Goal: Transaction & Acquisition: Purchase product/service

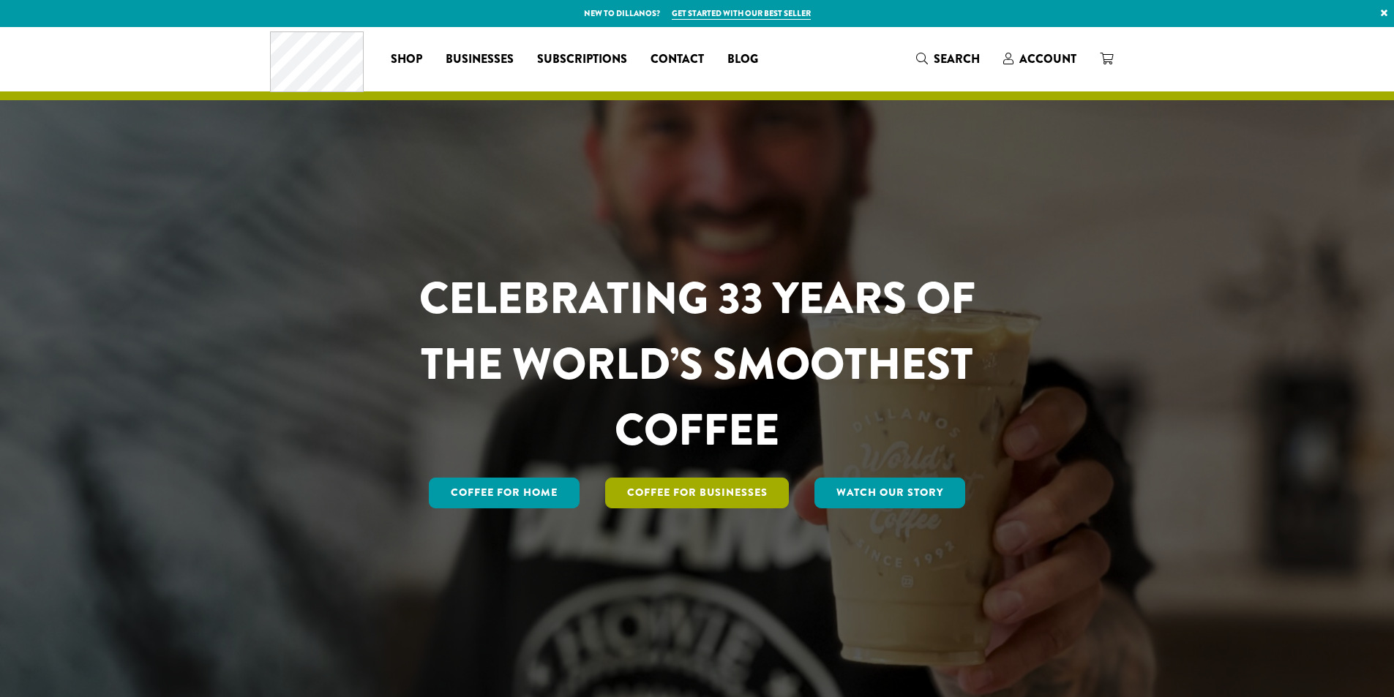
click at [702, 495] on link "Coffee For Businesses" at bounding box center [697, 493] width 184 height 31
click at [1051, 59] on span "Account" at bounding box center [1047, 58] width 57 height 17
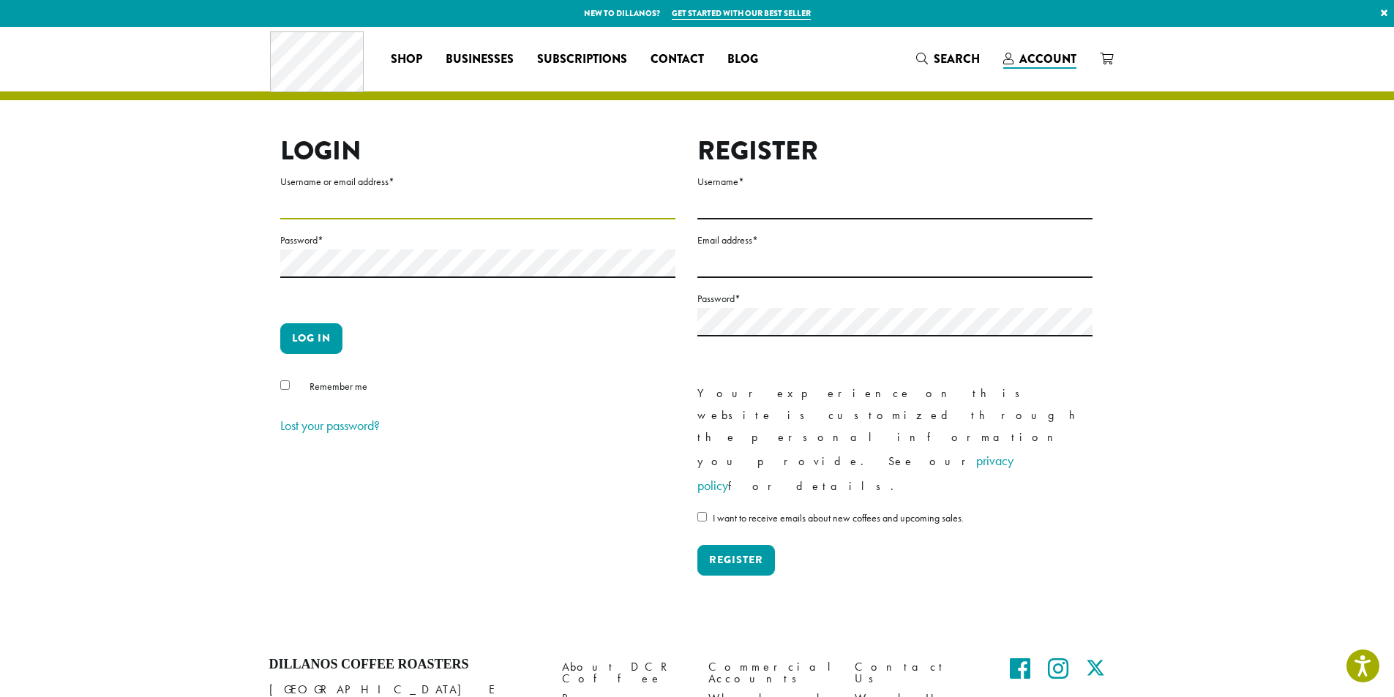
click at [304, 202] on input "Username or email address *" at bounding box center [477, 205] width 395 height 29
type input "**********"
click at [317, 338] on button "Log in" at bounding box center [311, 338] width 62 height 31
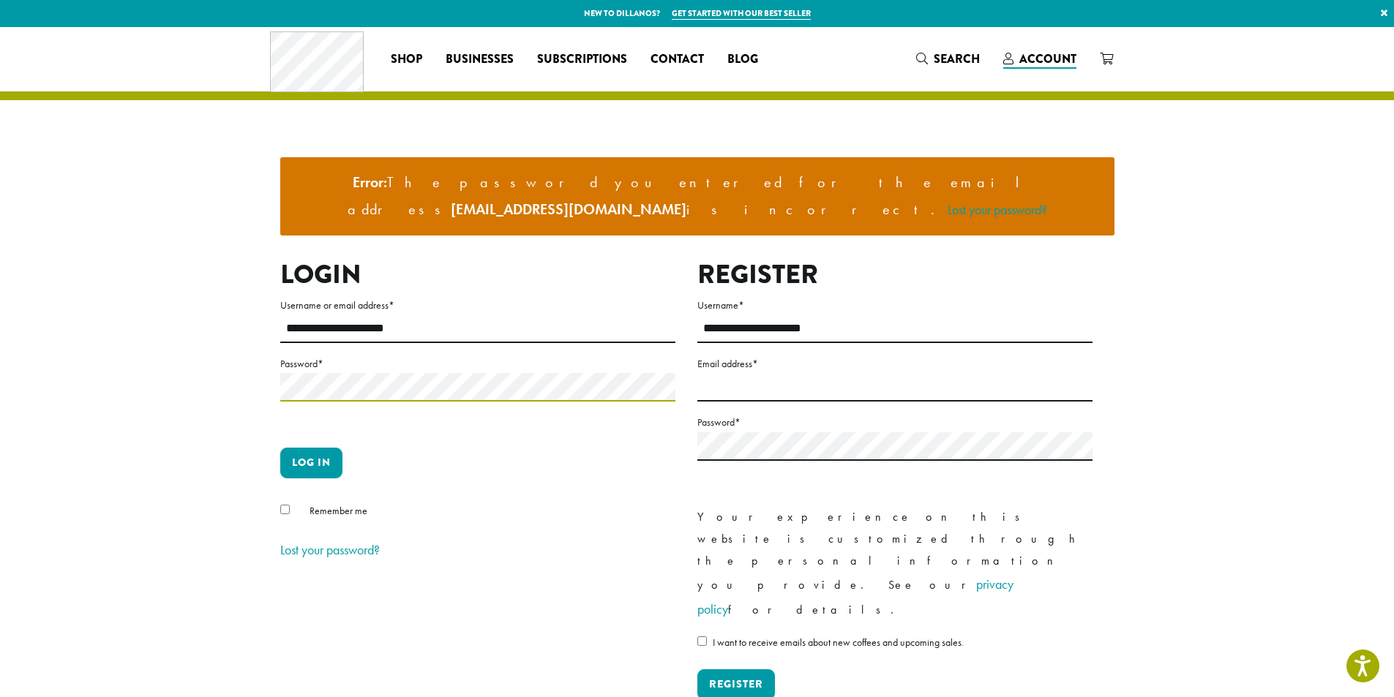
click at [280, 448] on button "Log in" at bounding box center [311, 463] width 62 height 31
click at [344, 541] on link "Lost your password?" at bounding box center [330, 549] width 100 height 17
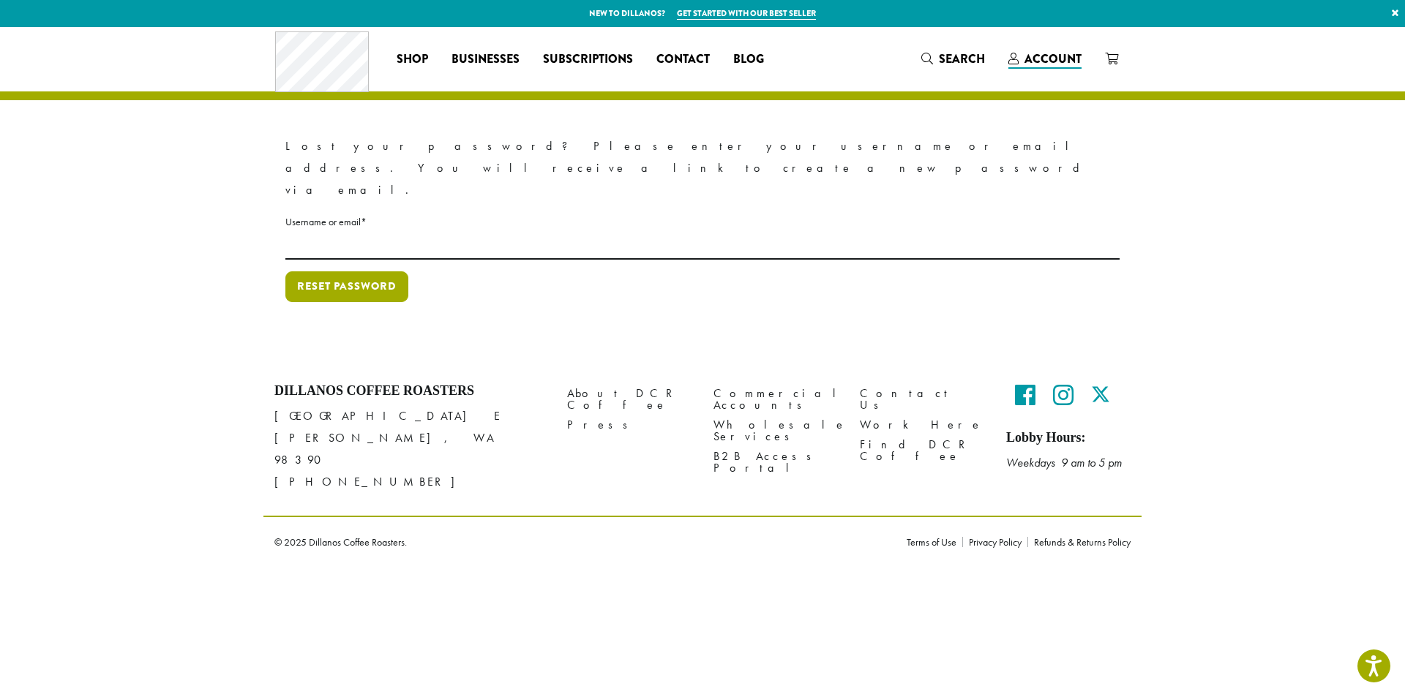
click at [342, 271] on button "Reset password" at bounding box center [346, 286] width 123 height 31
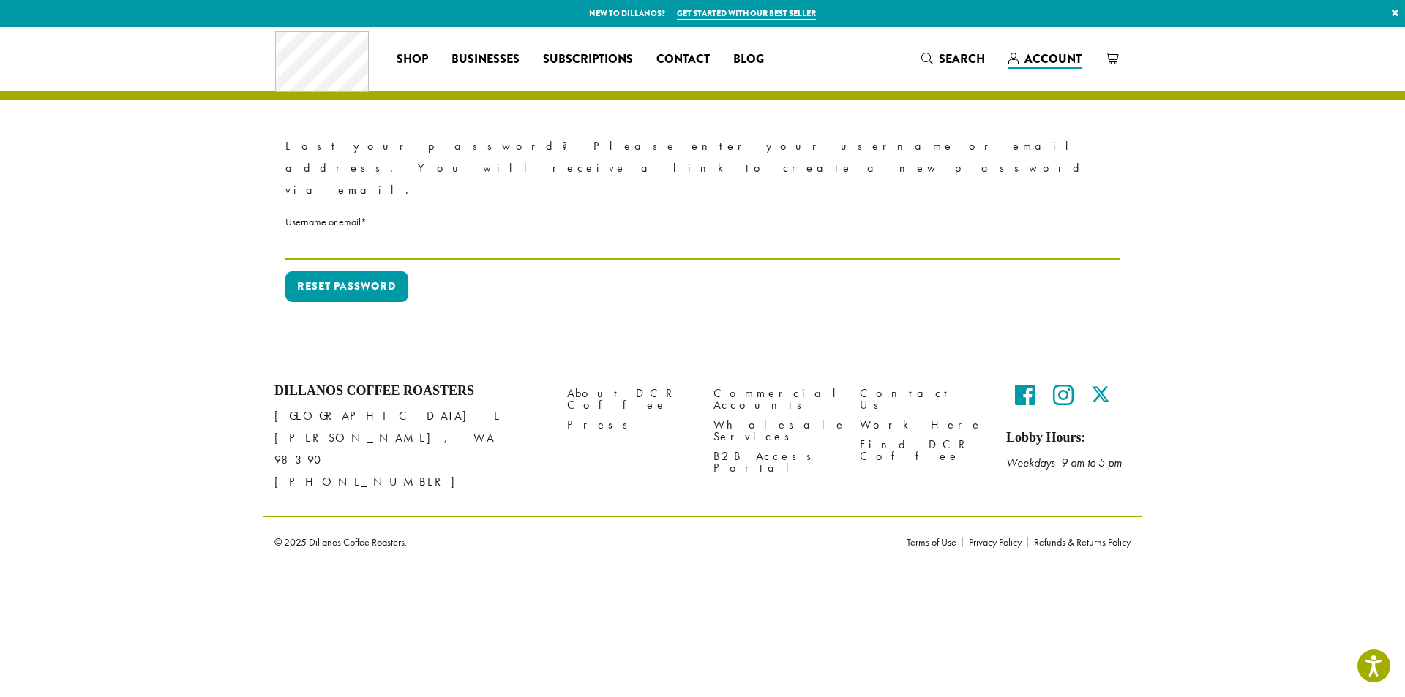
click at [359, 231] on input "Username or email * Required" at bounding box center [702, 245] width 834 height 29
type input "**********"
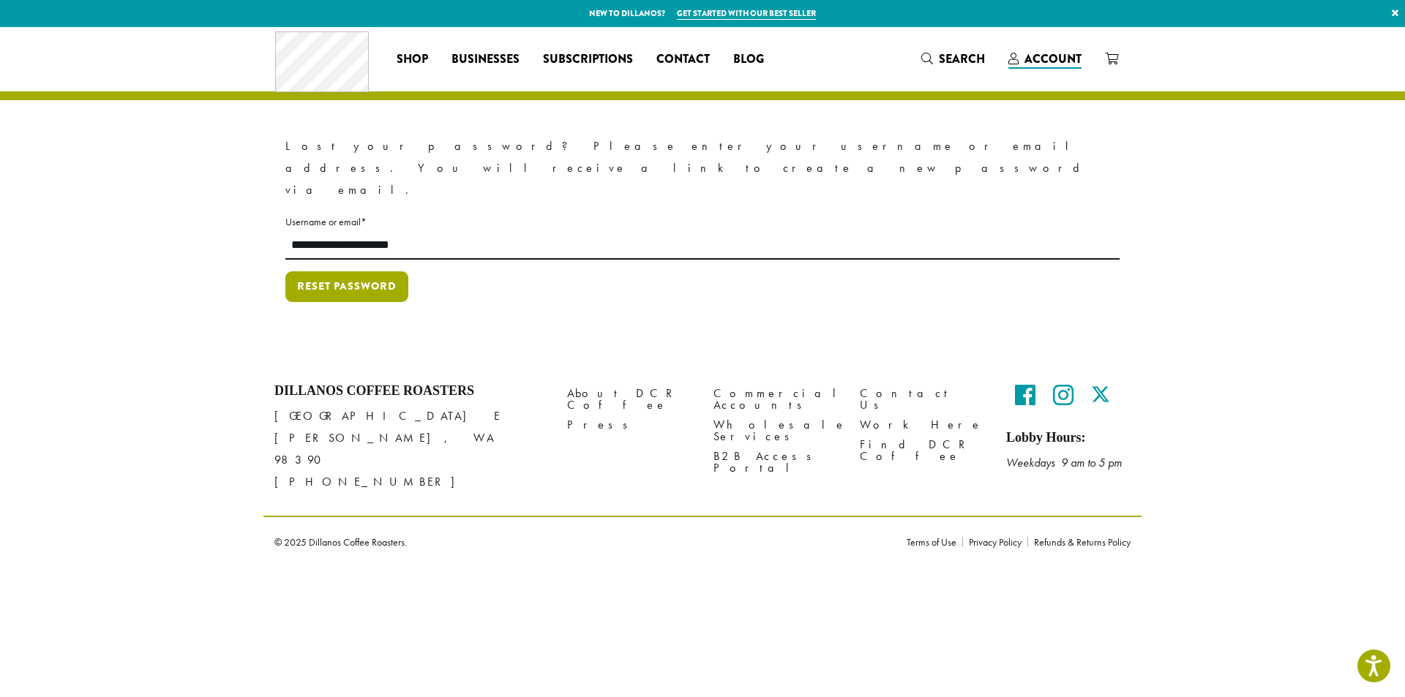
click at [359, 271] on button "Reset password" at bounding box center [346, 286] width 123 height 31
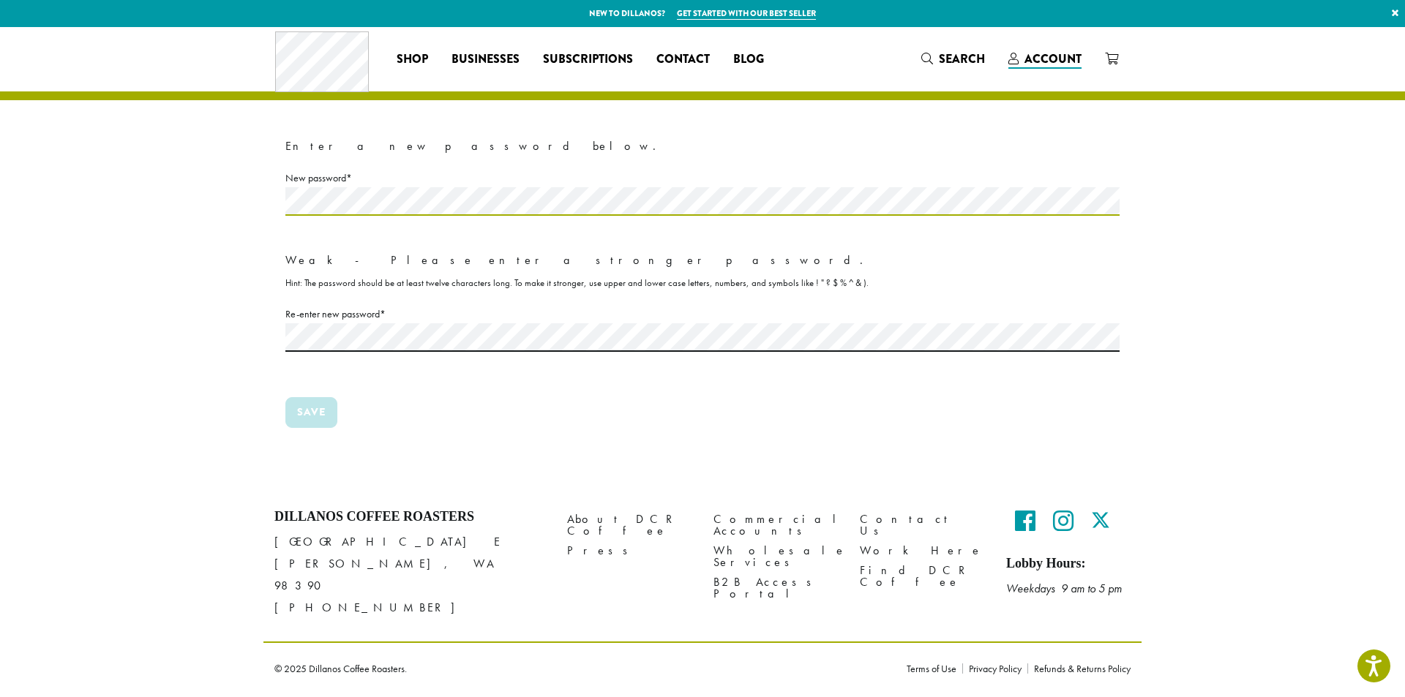
click at [242, 192] on section "Enter a new password below. New password * Required Weak - Please enter a stron…" at bounding box center [702, 257] width 1405 height 460
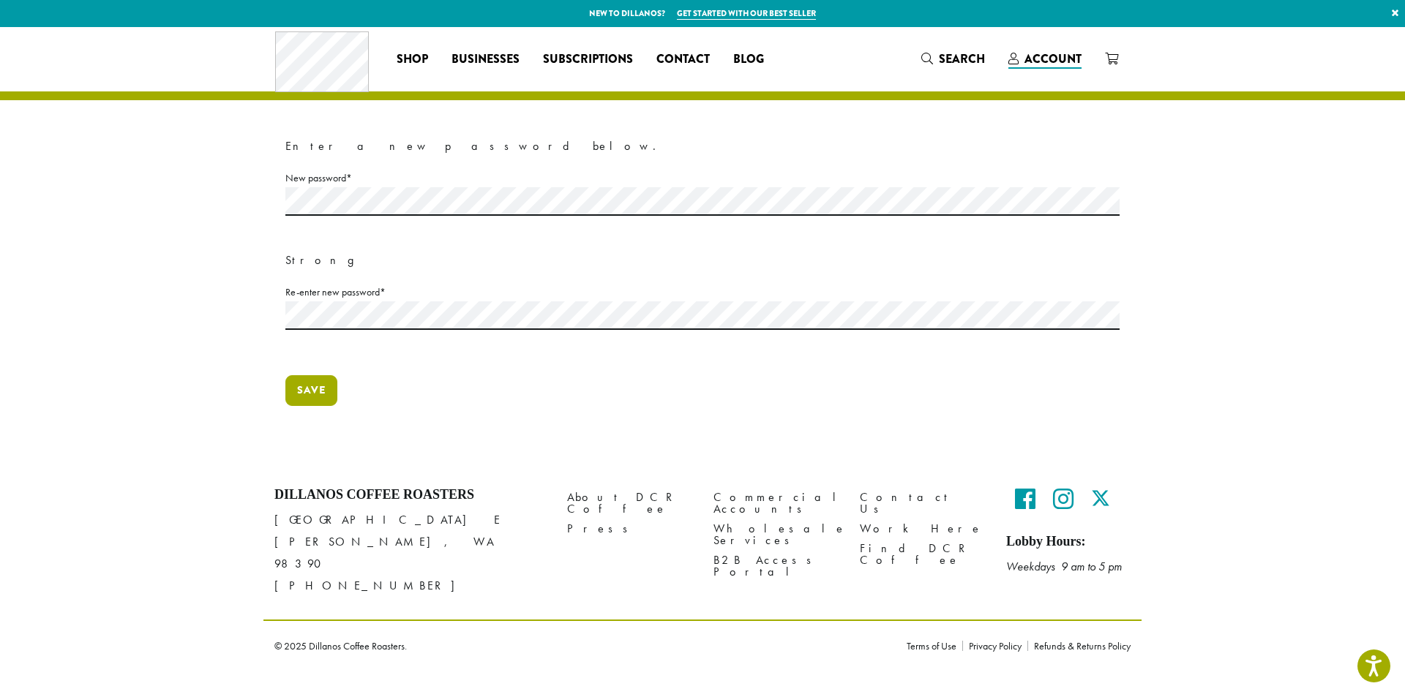
click at [327, 383] on button "Save" at bounding box center [311, 390] width 52 height 31
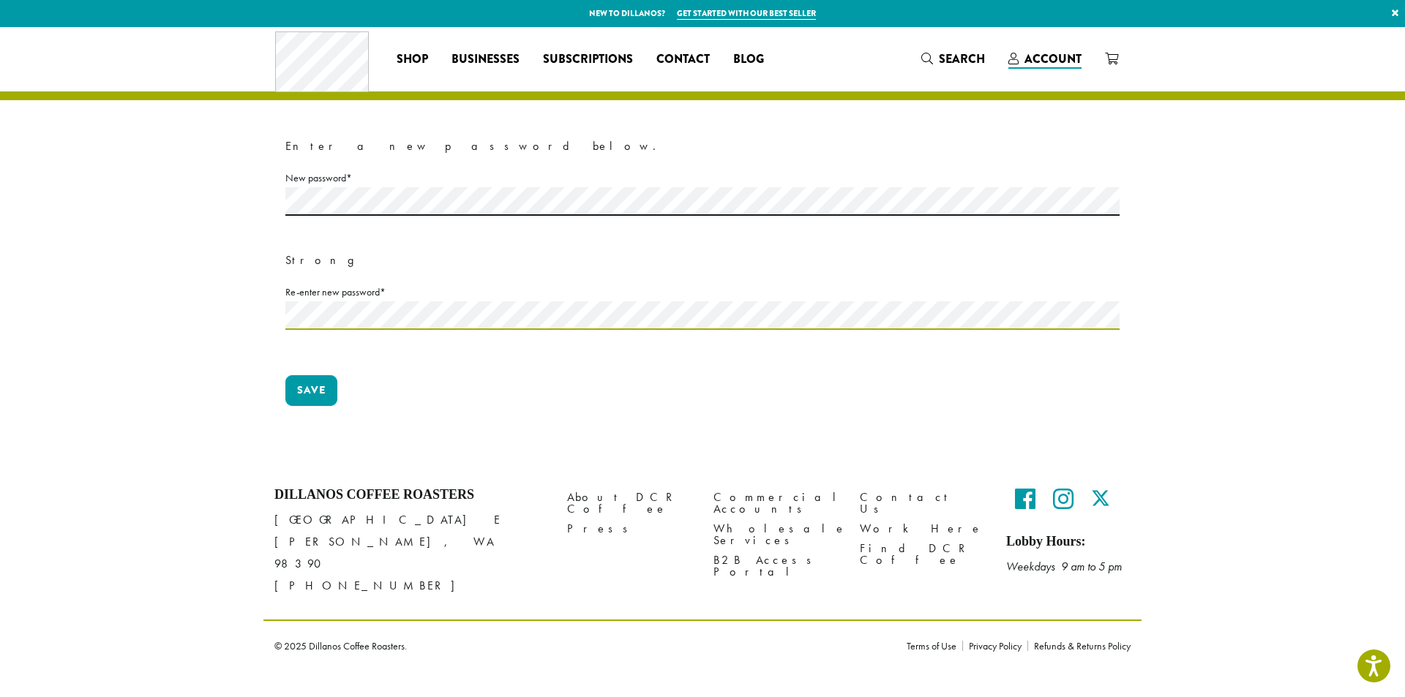
click at [285, 375] on button "Save" at bounding box center [311, 390] width 52 height 31
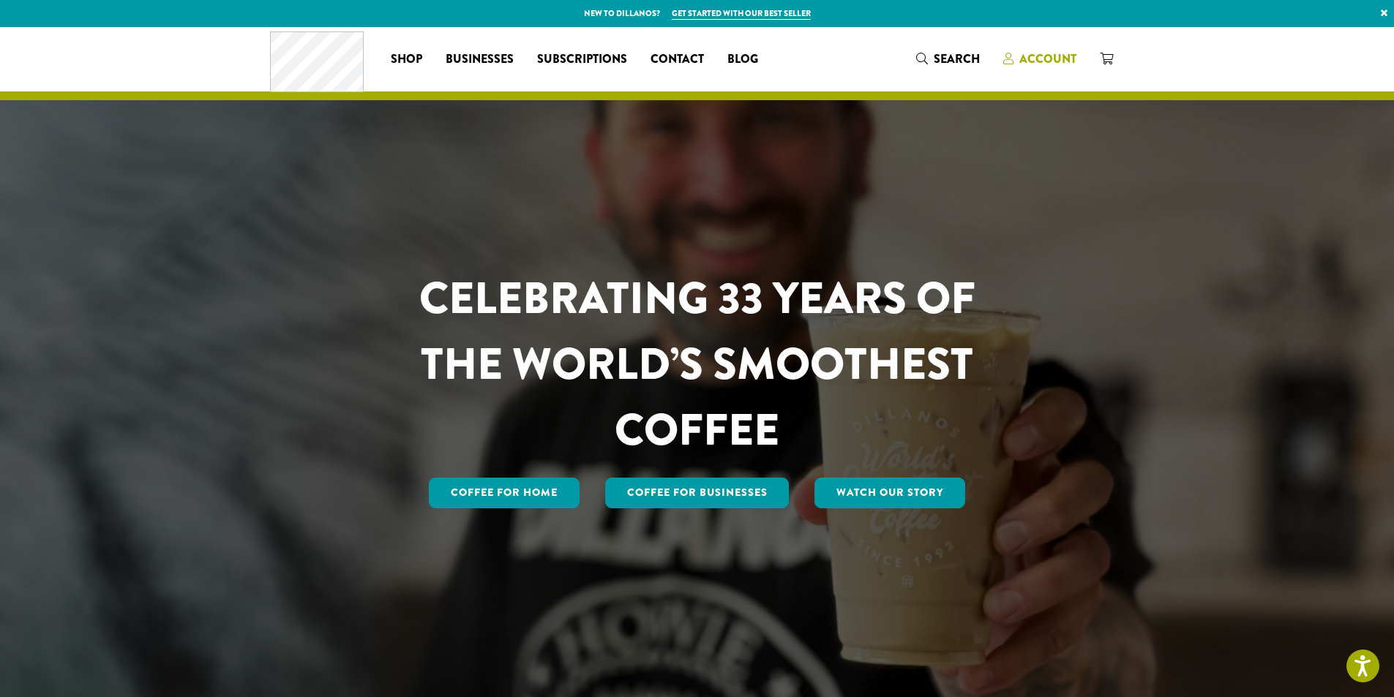
click at [1034, 58] on span "Account" at bounding box center [1047, 58] width 57 height 17
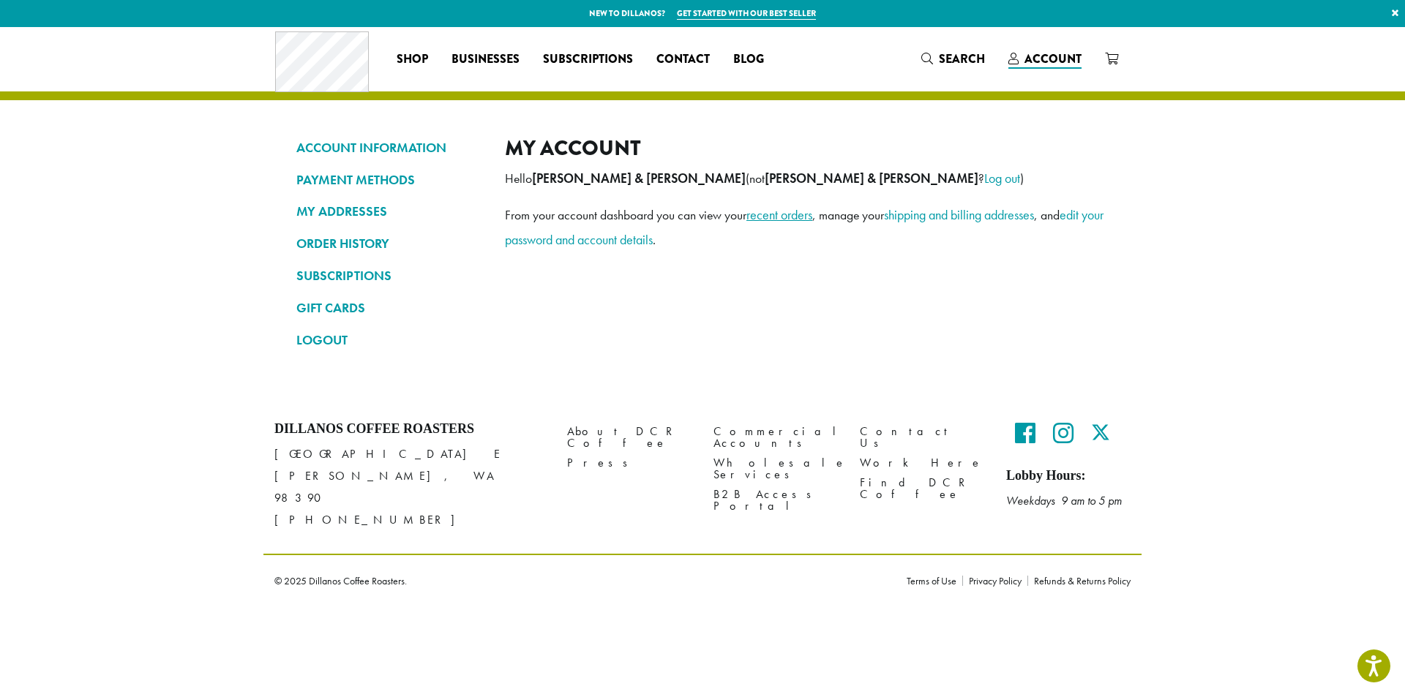
click at [774, 217] on link "recent orders" at bounding box center [779, 214] width 66 height 17
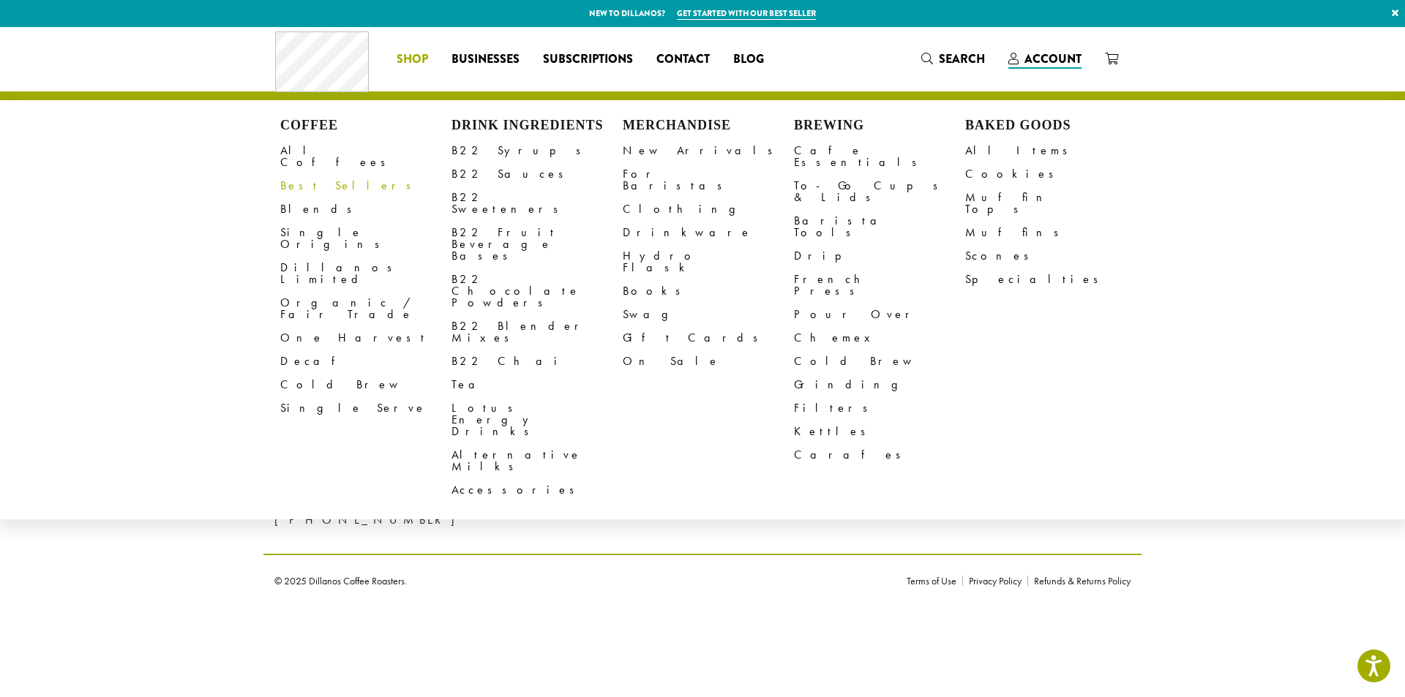
click at [318, 174] on link "Best Sellers" at bounding box center [365, 185] width 171 height 23
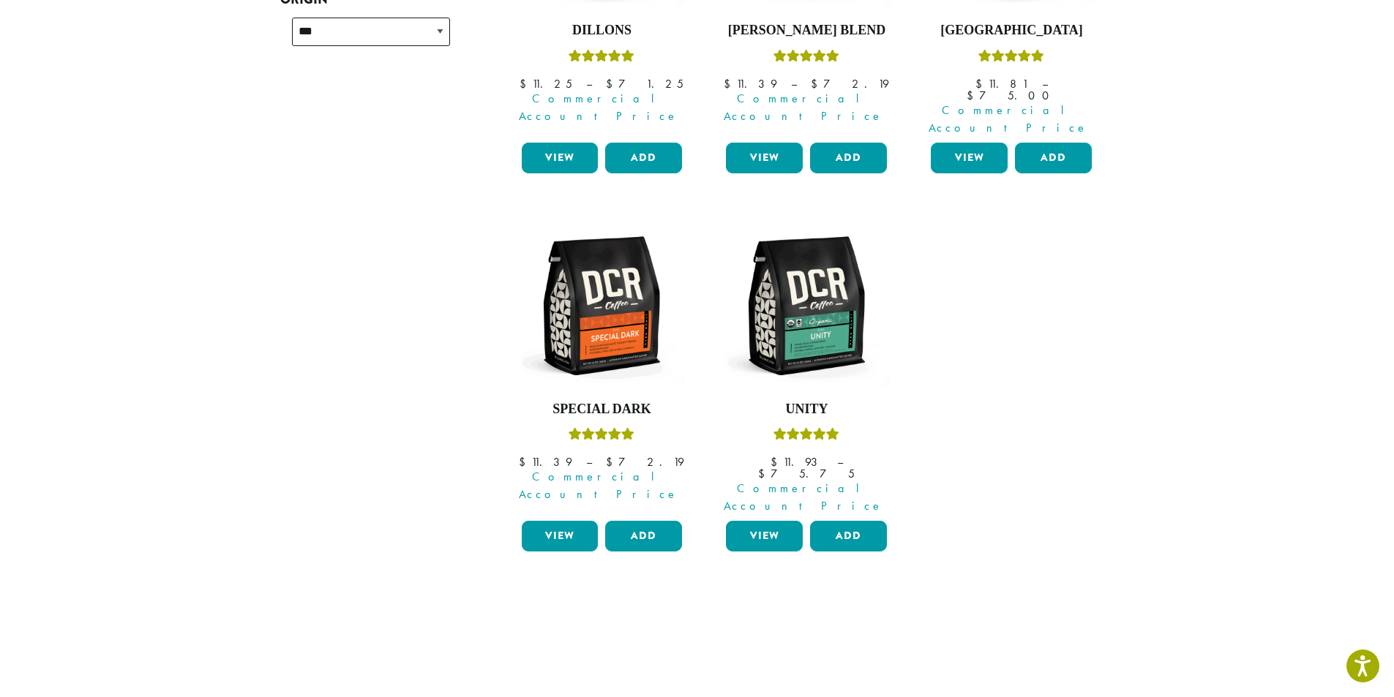
scroll to position [18, 0]
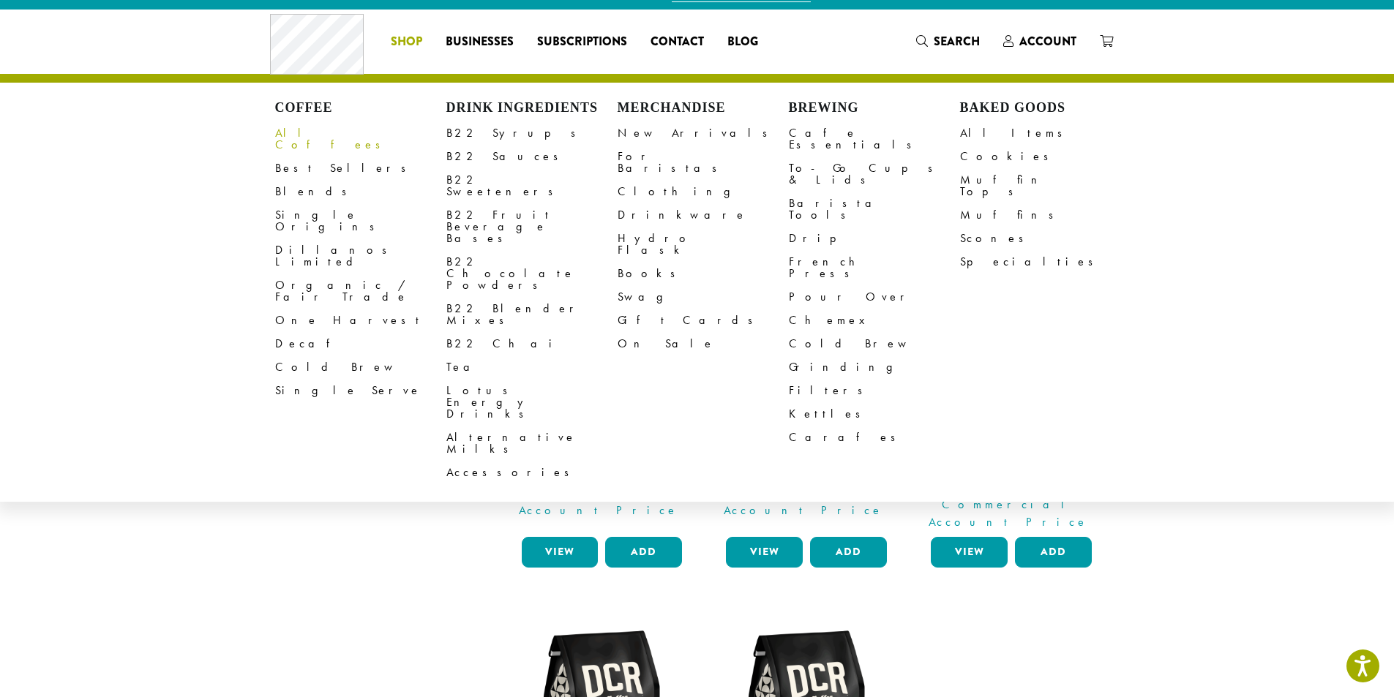
click at [293, 129] on link "All Coffees" at bounding box center [360, 138] width 171 height 35
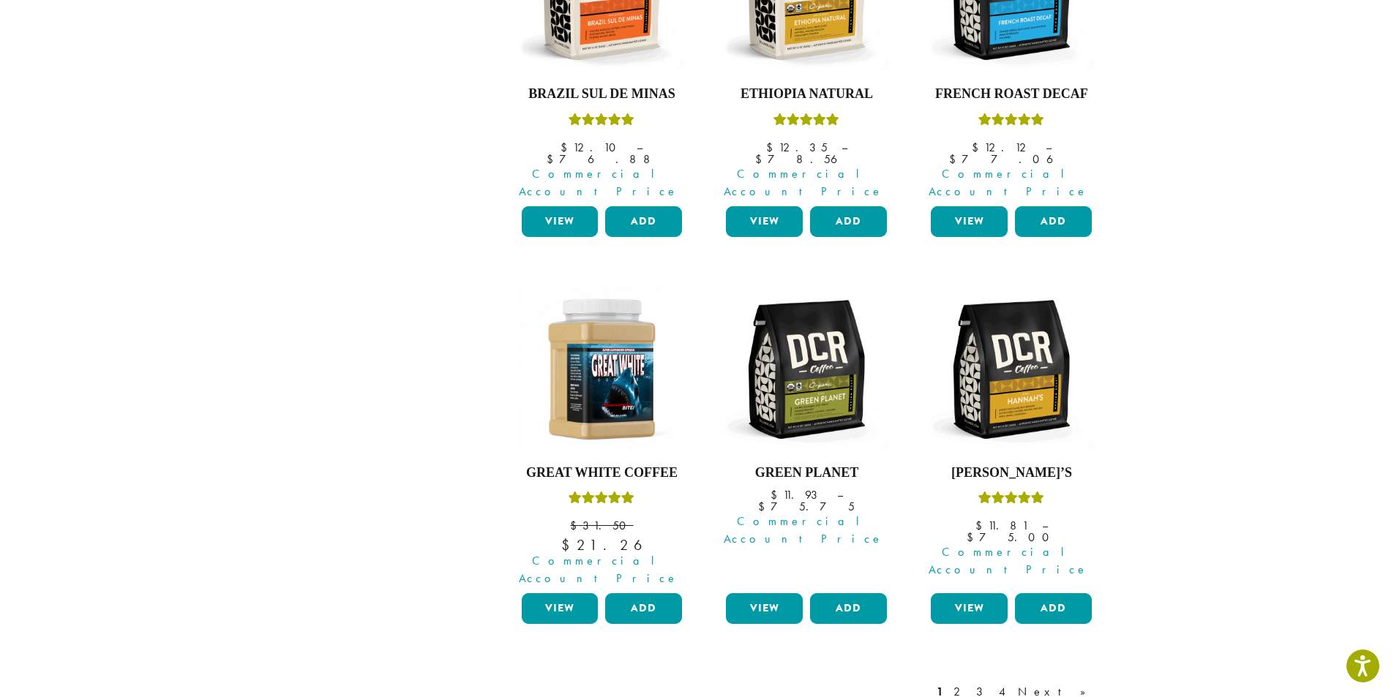
scroll to position [1171, 0]
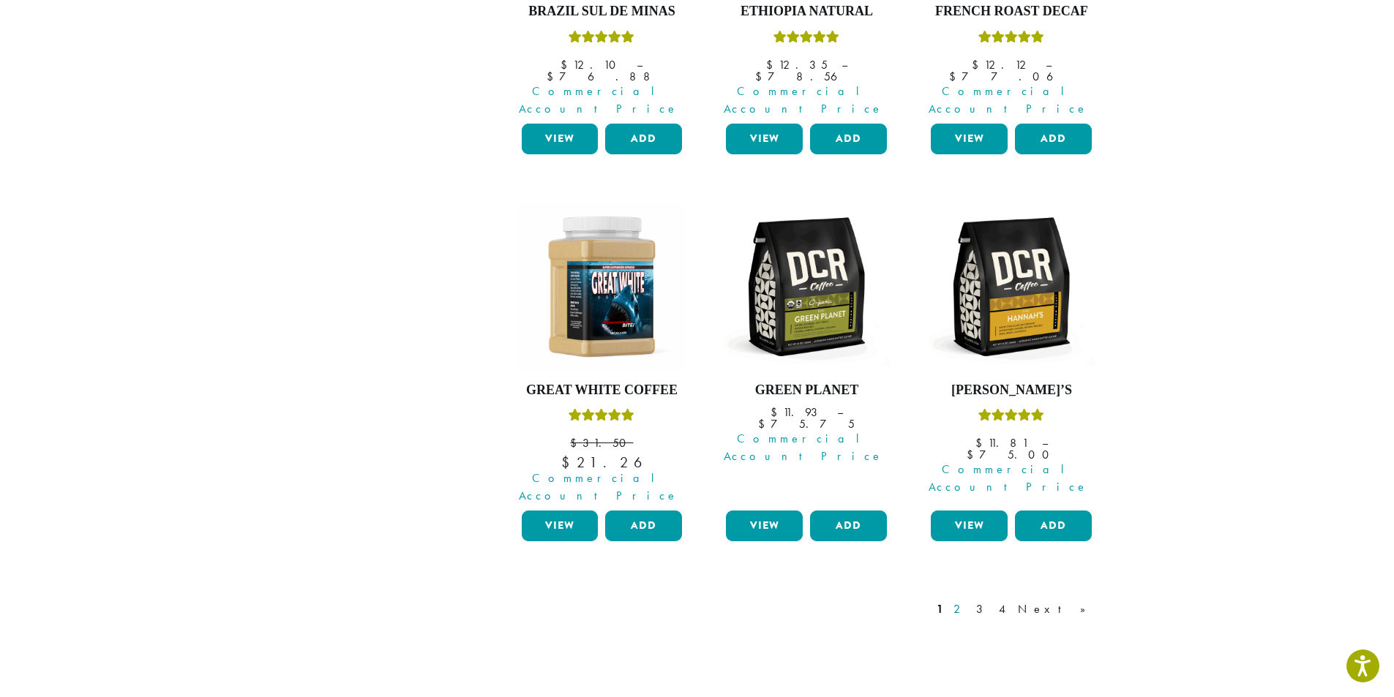
click at [969, 601] on link "2" at bounding box center [959, 610] width 18 height 18
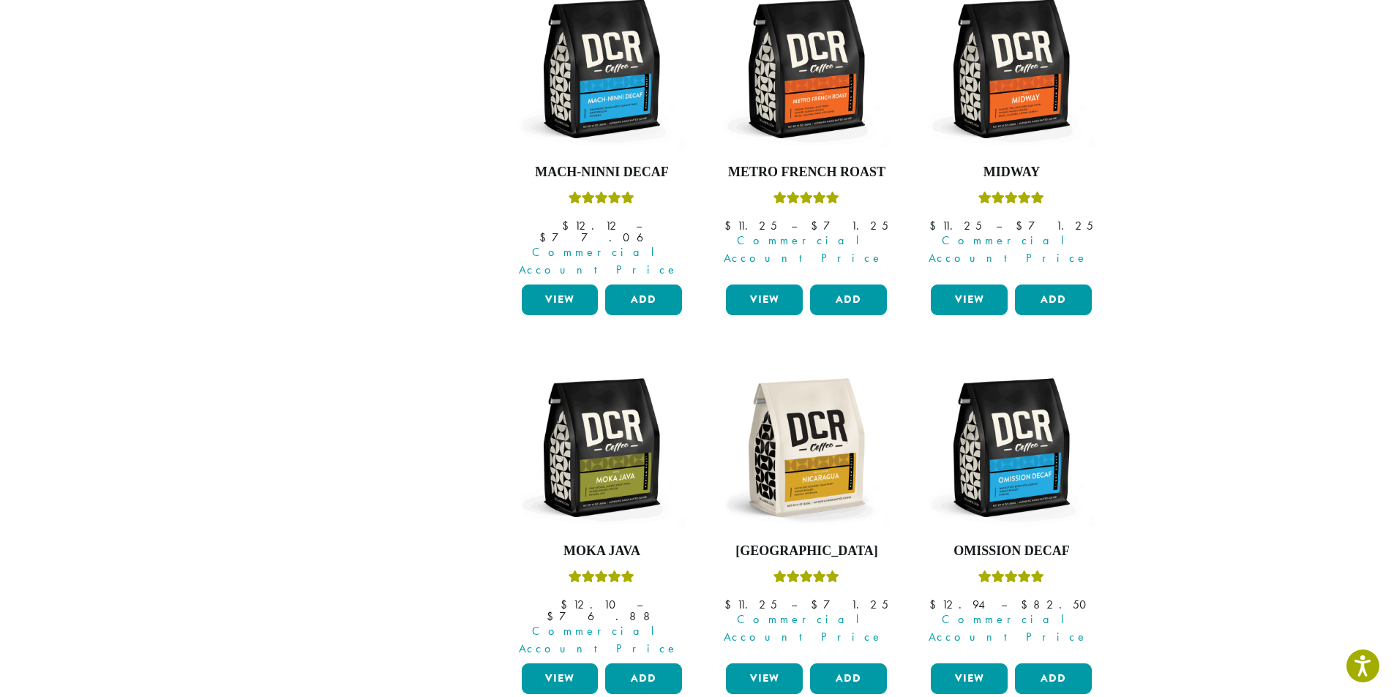
scroll to position [1041, 0]
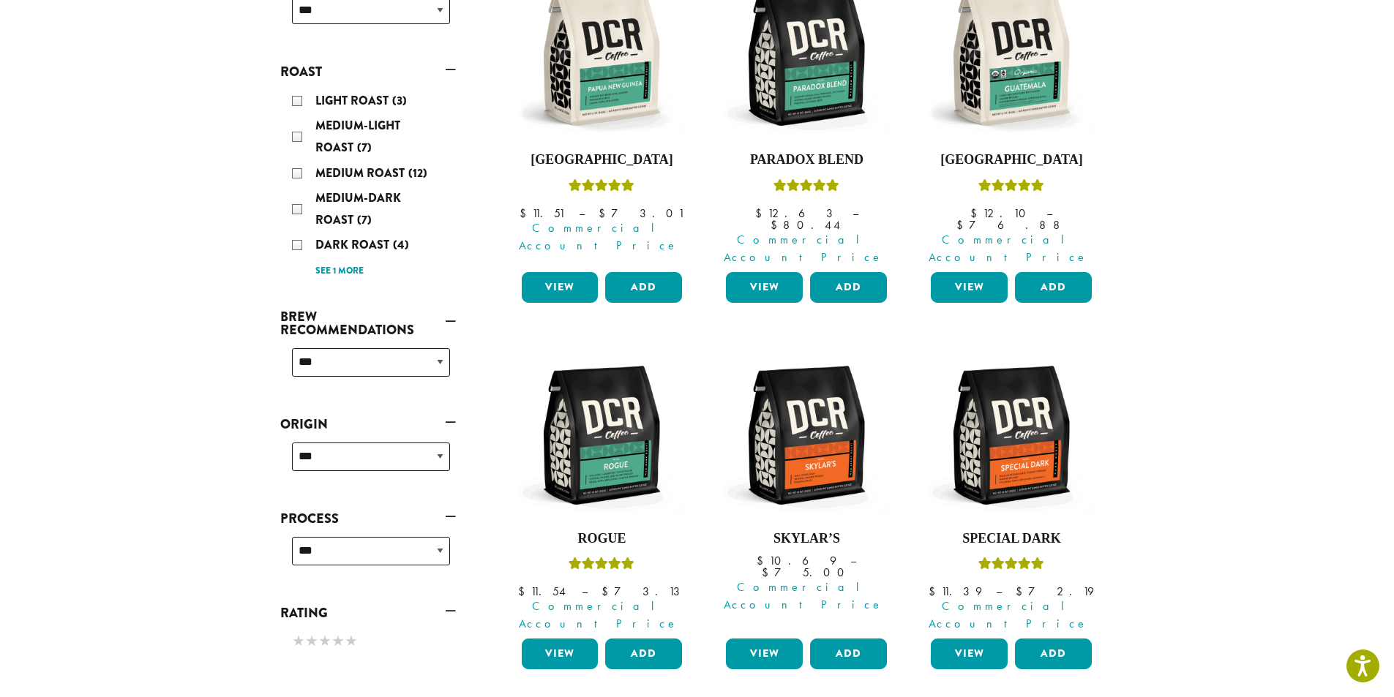
scroll to position [383, 0]
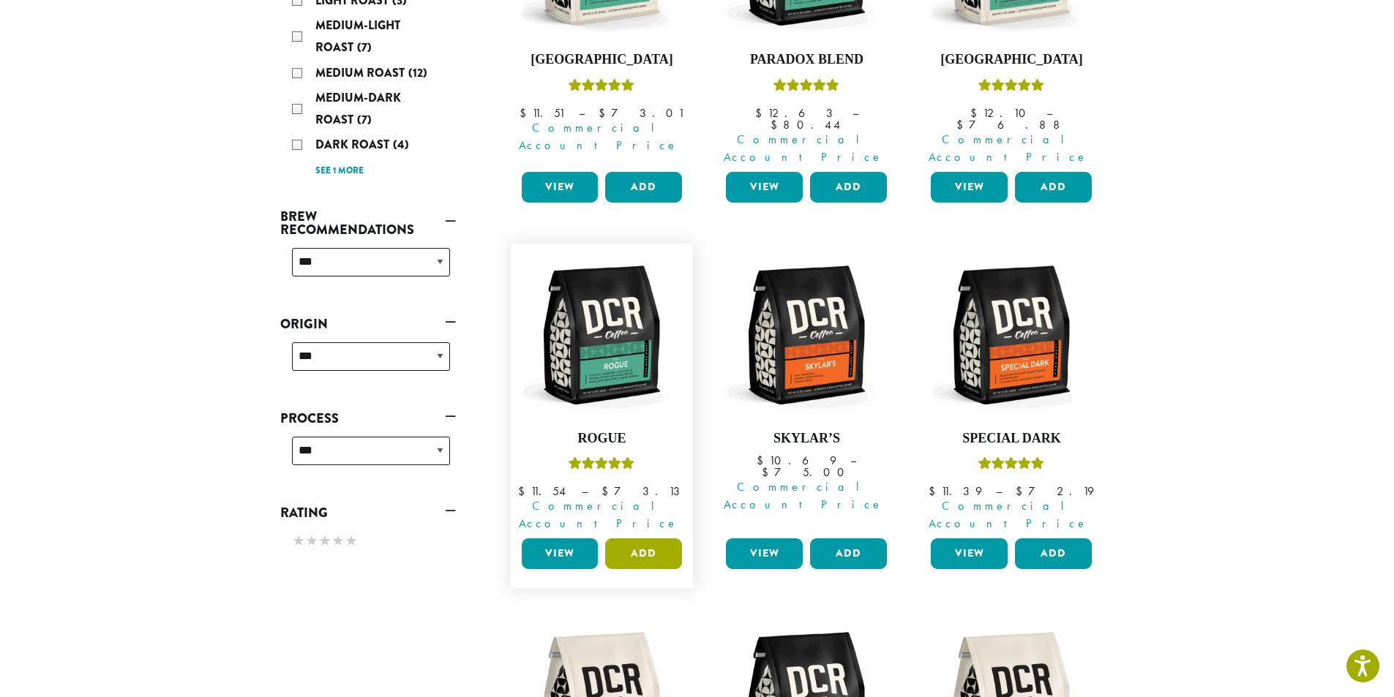
click at [650, 538] on button "Add" at bounding box center [643, 553] width 77 height 31
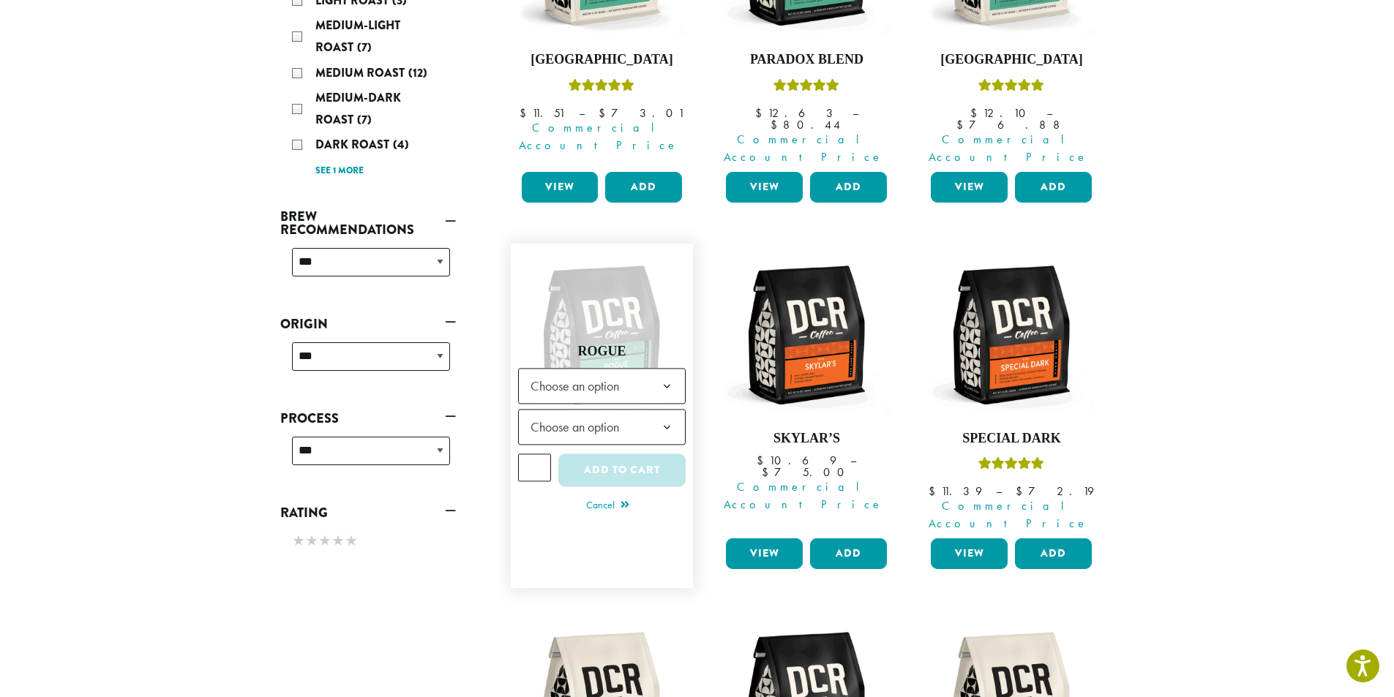
click at [667, 369] on b at bounding box center [667, 387] width 36 height 36
click at [637, 410] on span "Choose an option" at bounding box center [602, 428] width 168 height 36
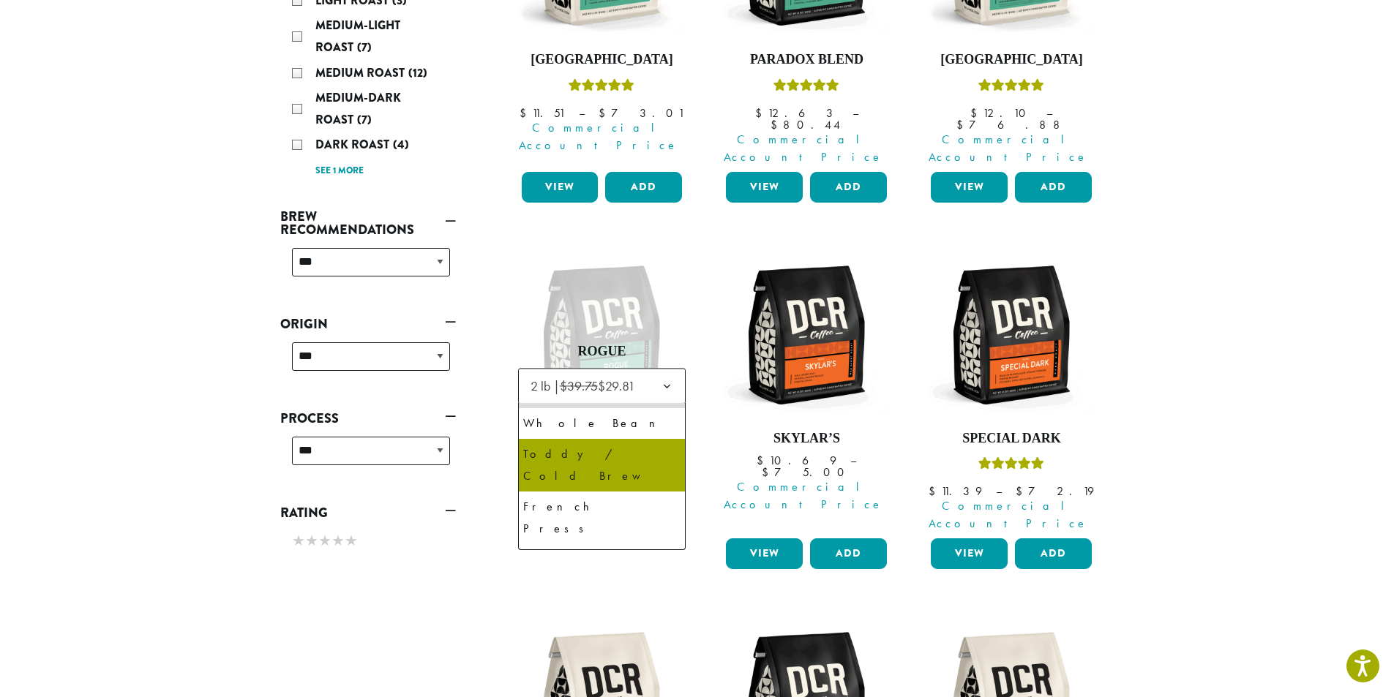
scroll to position [69, 0]
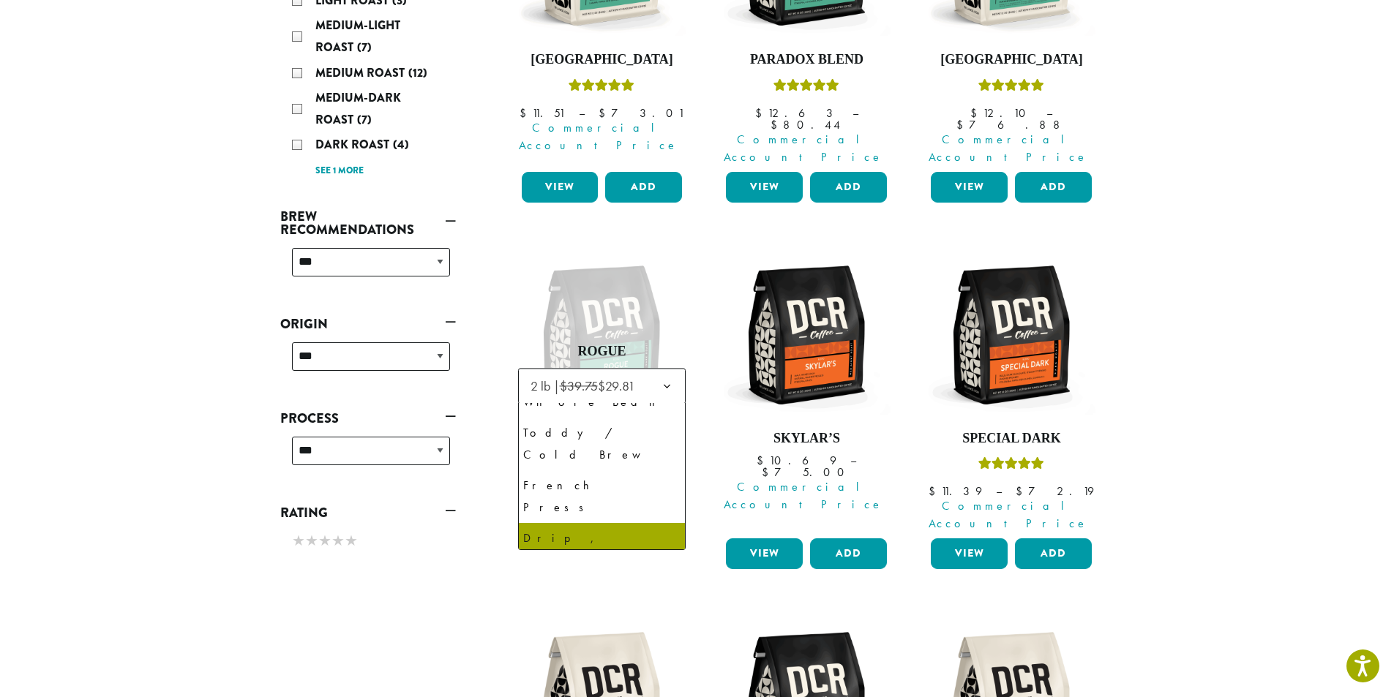
select select "**********"
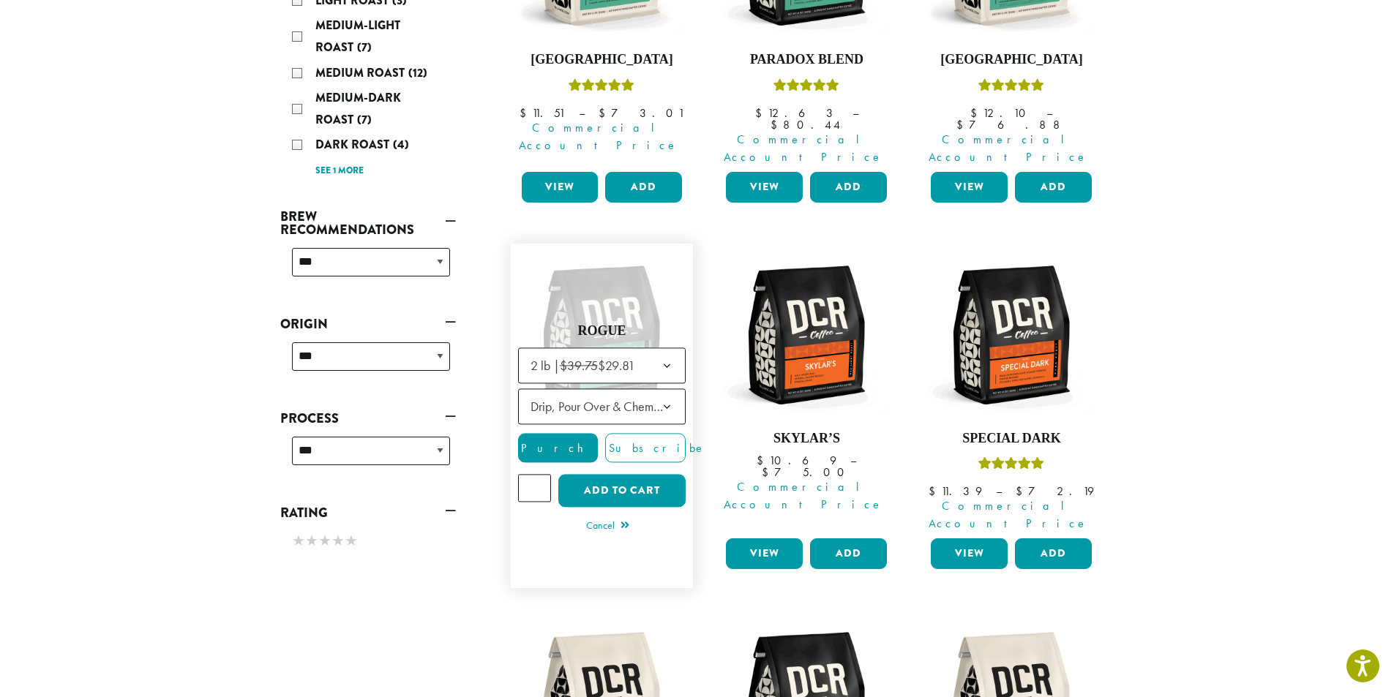
click at [539, 475] on input "*" at bounding box center [535, 489] width 34 height 28
click at [536, 475] on input "*" at bounding box center [535, 489] width 34 height 28
type input "*"
click at [538, 475] on input "*" at bounding box center [535, 489] width 34 height 28
click at [658, 475] on button "Add to cart" at bounding box center [621, 491] width 127 height 33
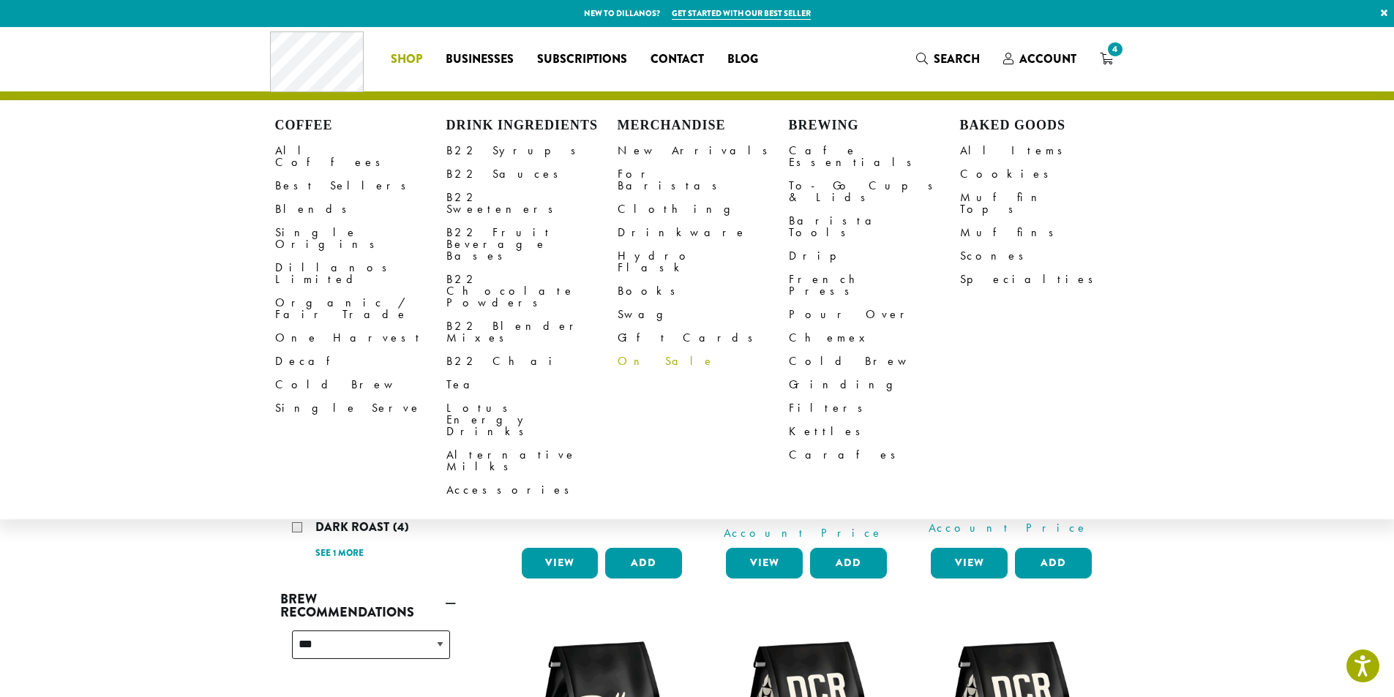
click at [646, 350] on link "On Sale" at bounding box center [702, 361] width 171 height 23
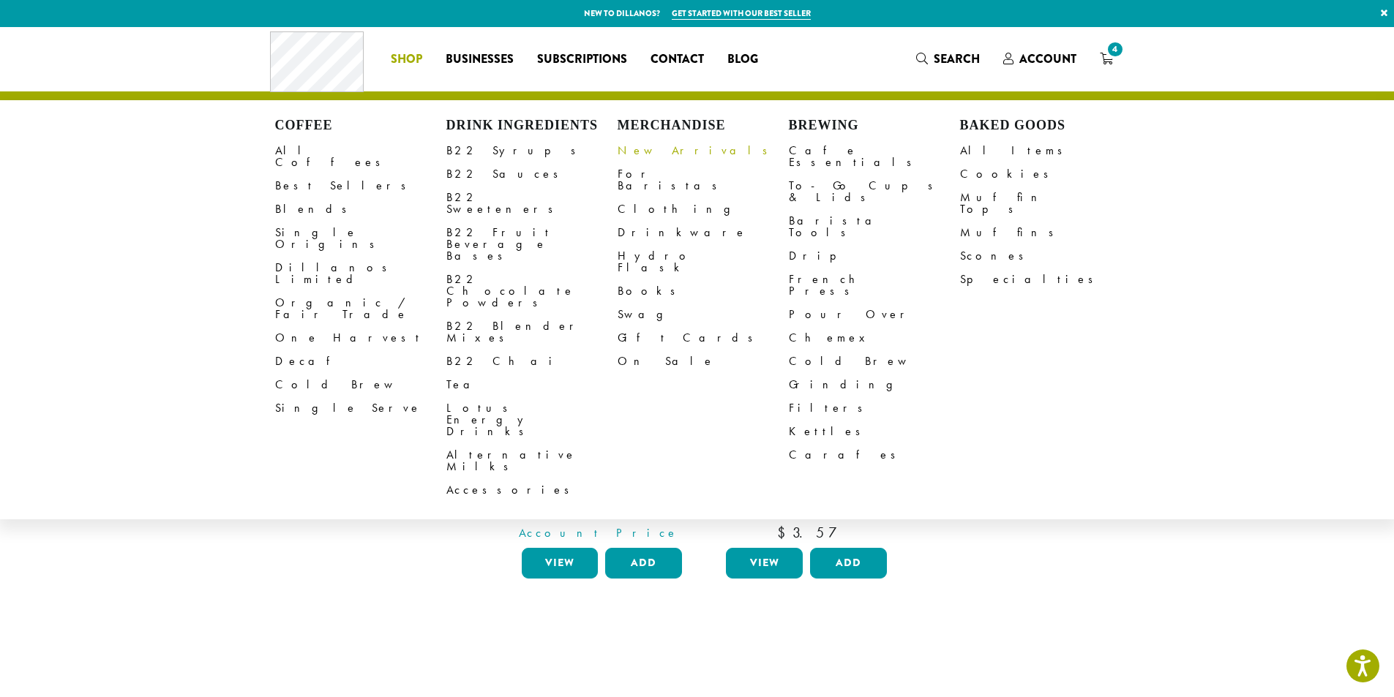
click at [664, 155] on link "New Arrivals" at bounding box center [702, 150] width 171 height 23
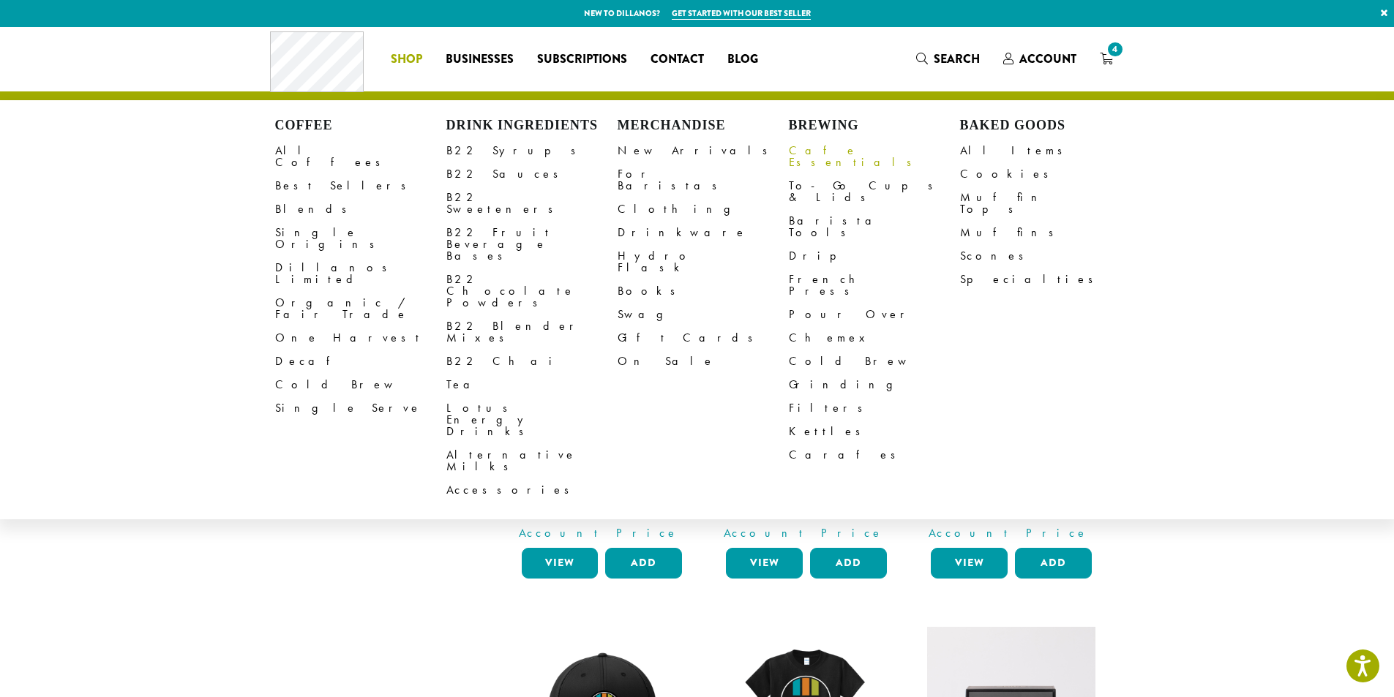
click at [840, 149] on link "Cafe Essentials" at bounding box center [874, 156] width 171 height 35
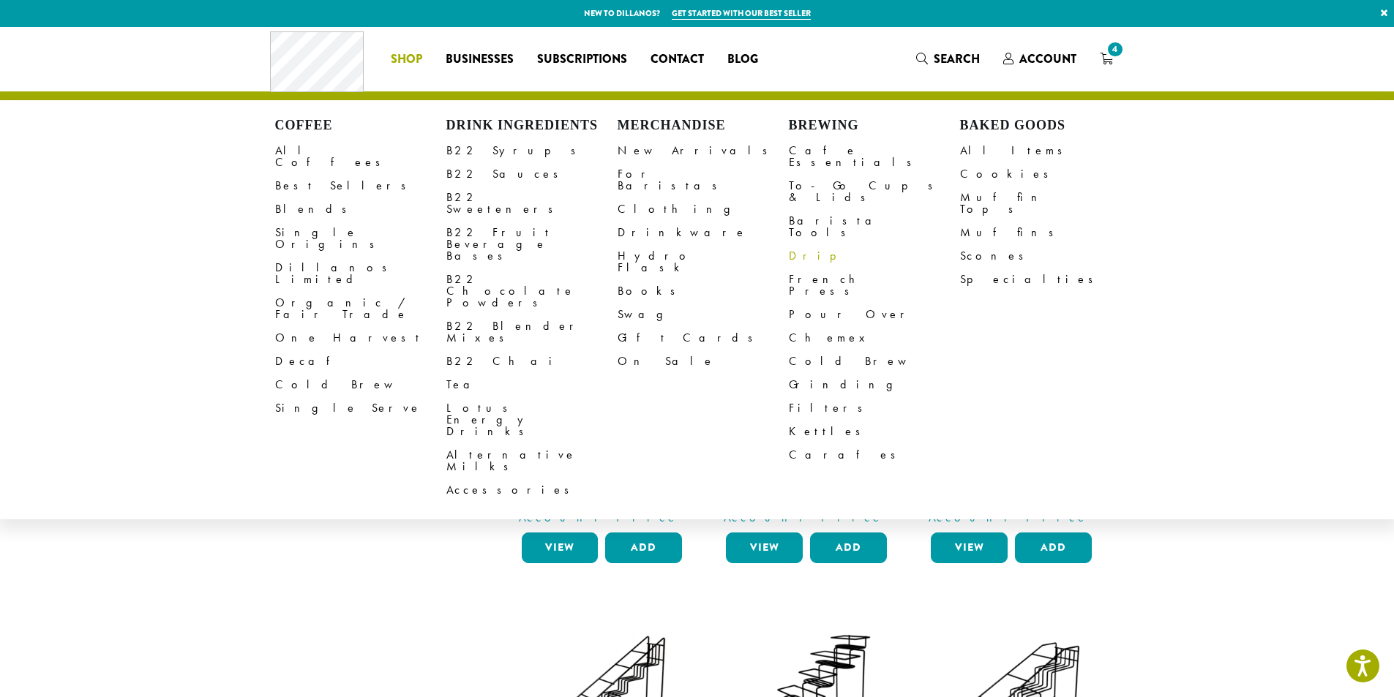
click at [798, 244] on link "Drip" at bounding box center [874, 255] width 171 height 23
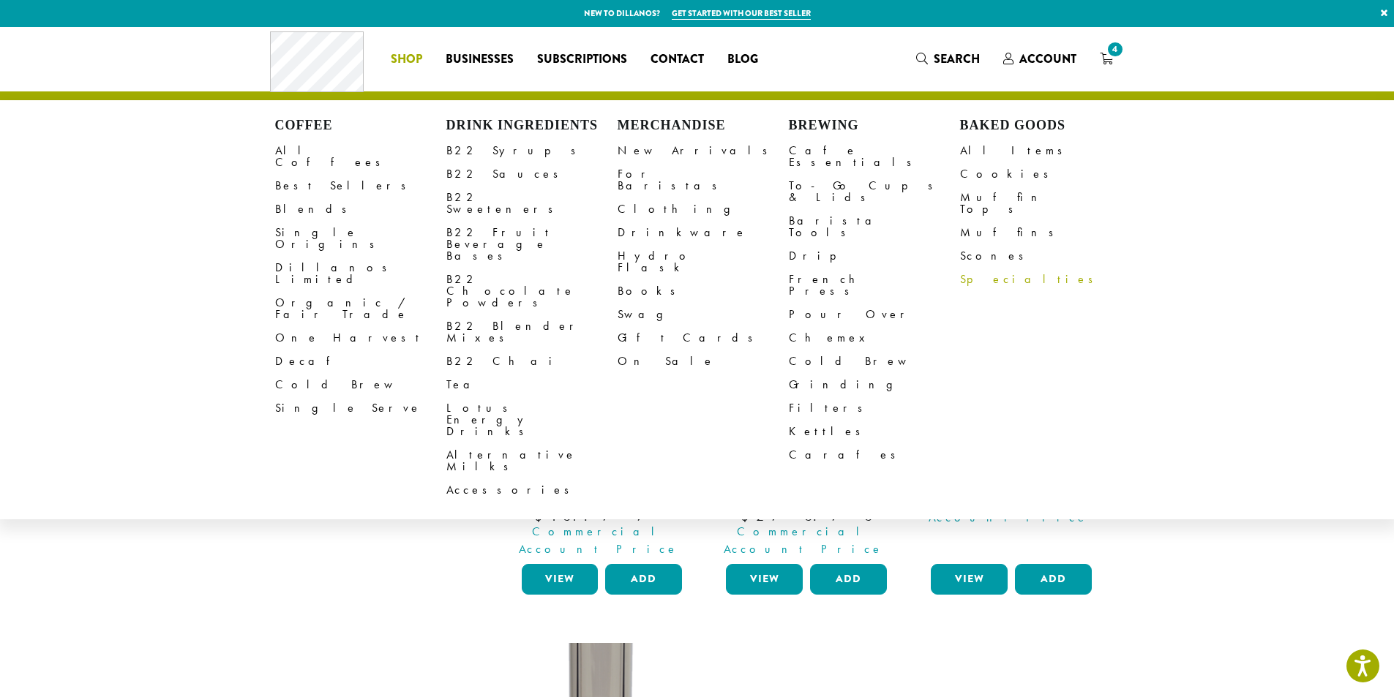
click at [987, 270] on link "Specialties" at bounding box center [1045, 279] width 171 height 23
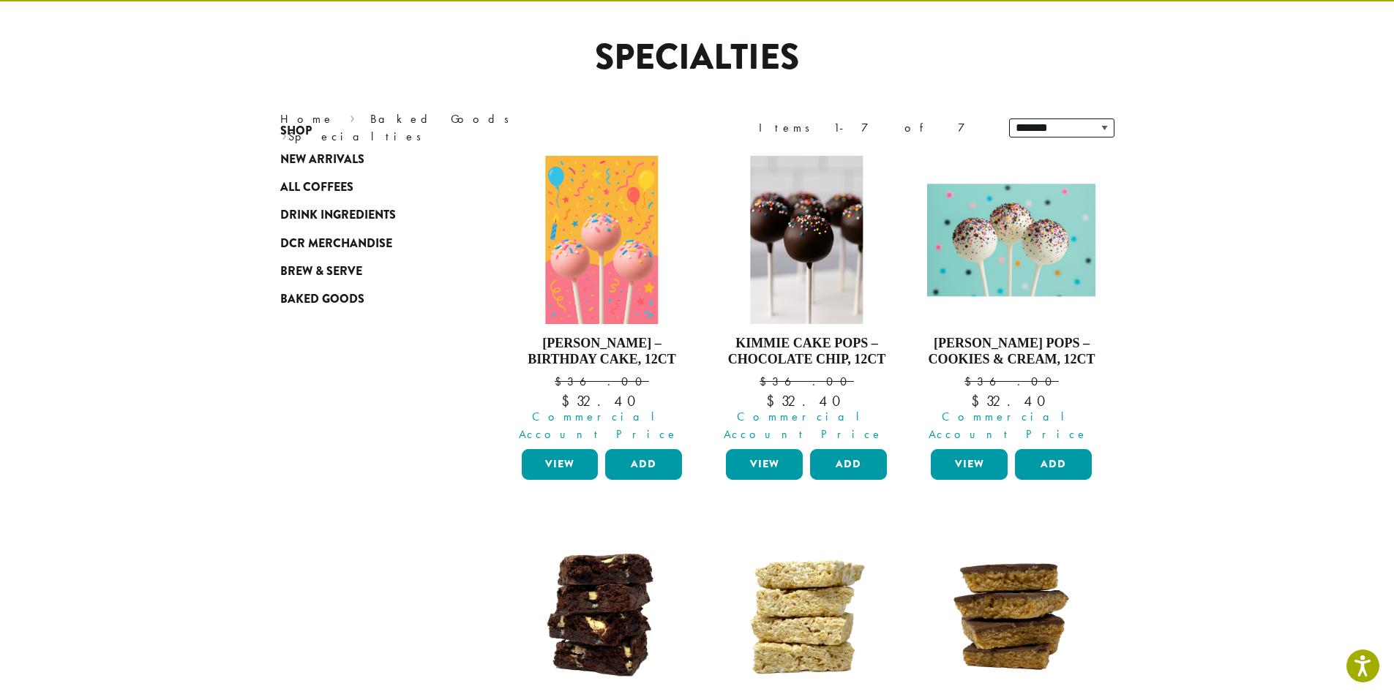
scroll to position [73, 0]
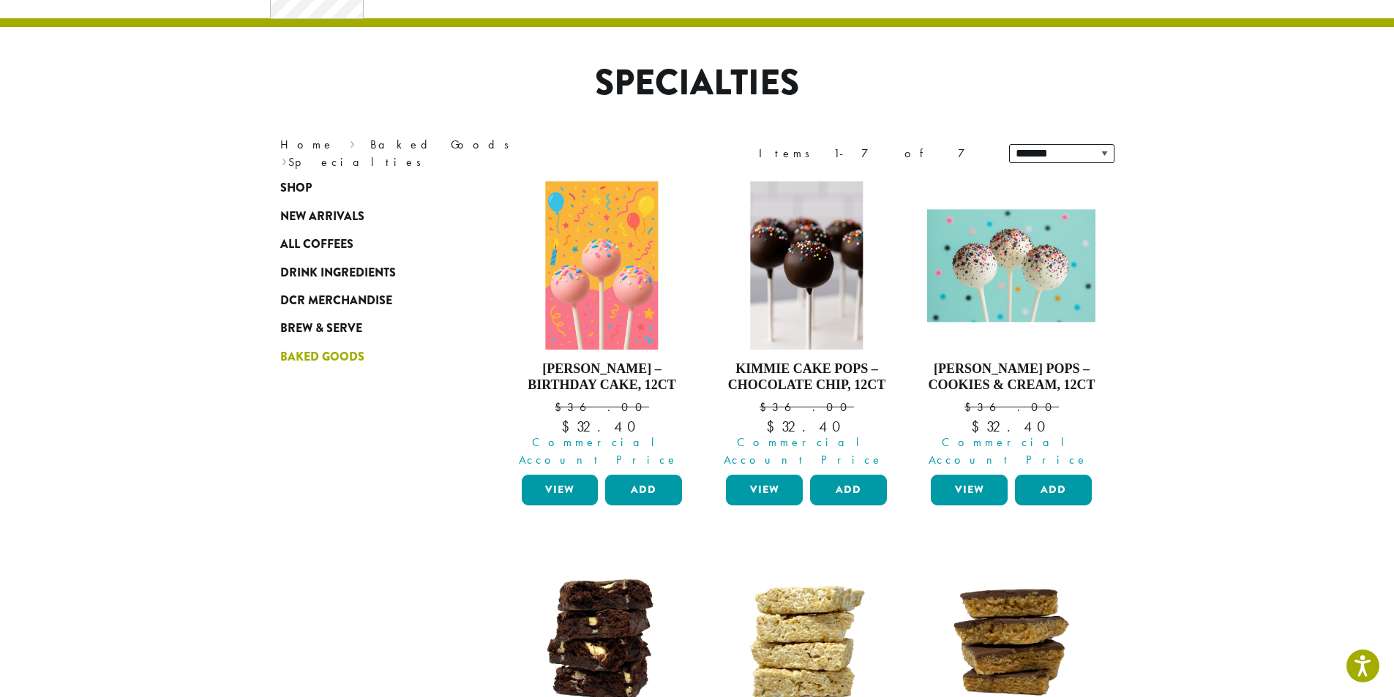
click at [330, 353] on span "Baked Goods" at bounding box center [322, 357] width 84 height 18
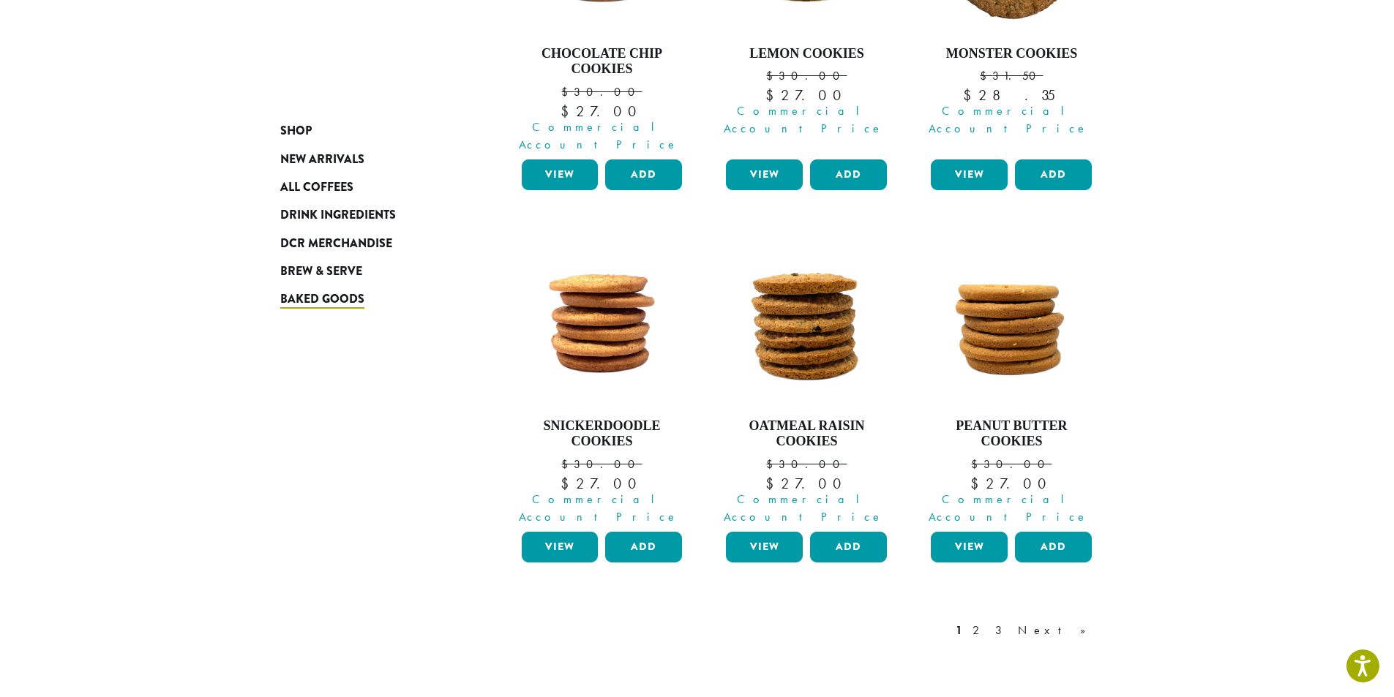
scroll to position [1171, 0]
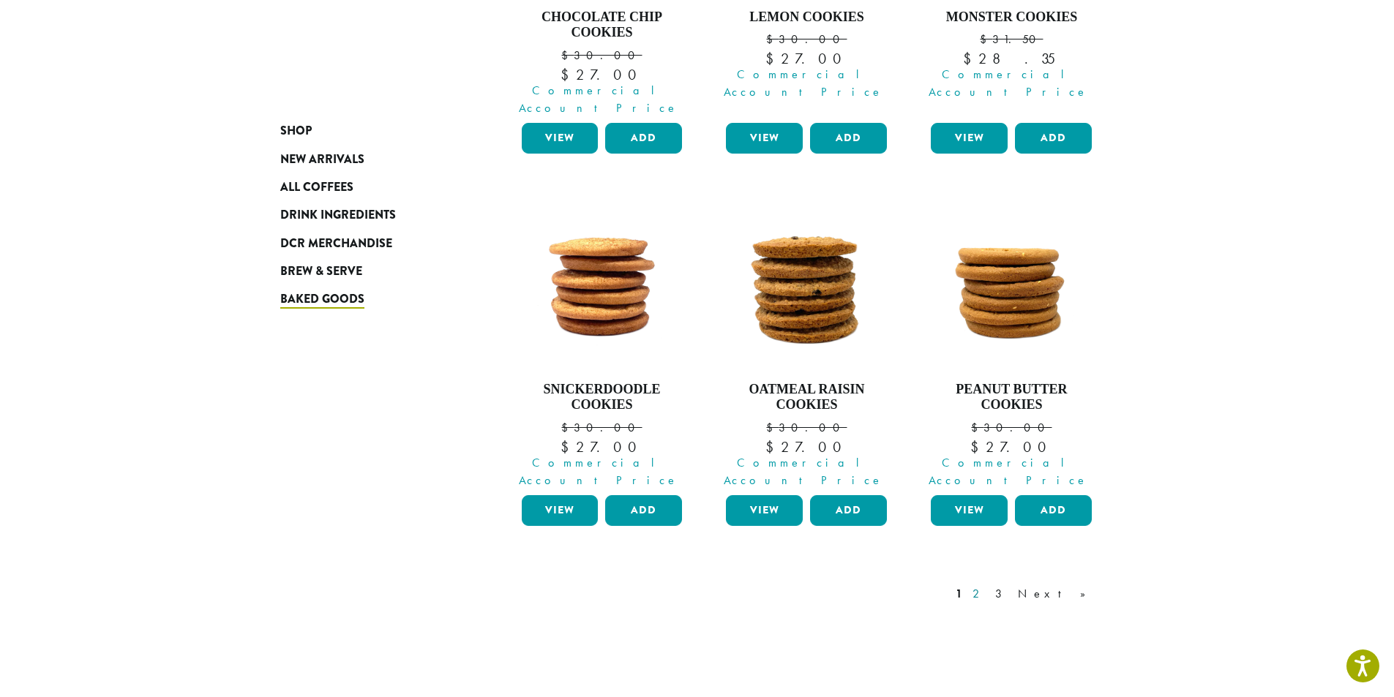
click at [988, 585] on link "2" at bounding box center [978, 594] width 18 height 18
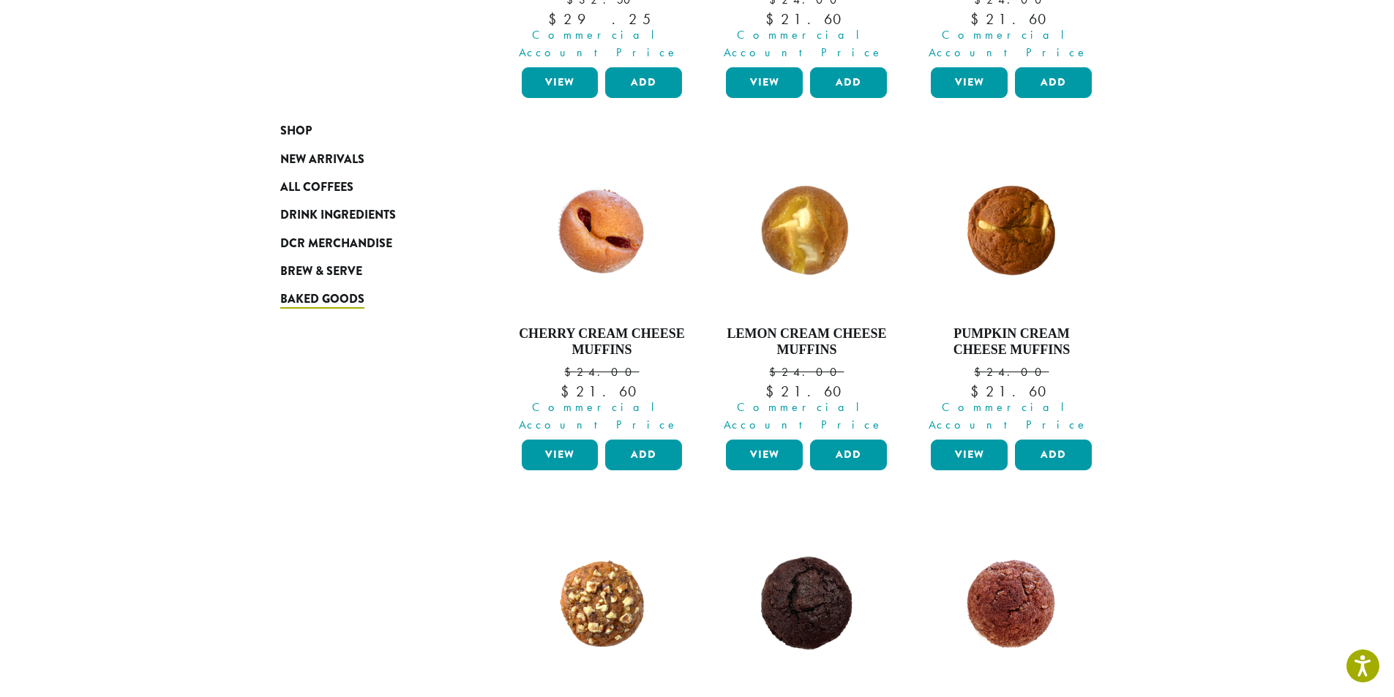
scroll to position [895, 0]
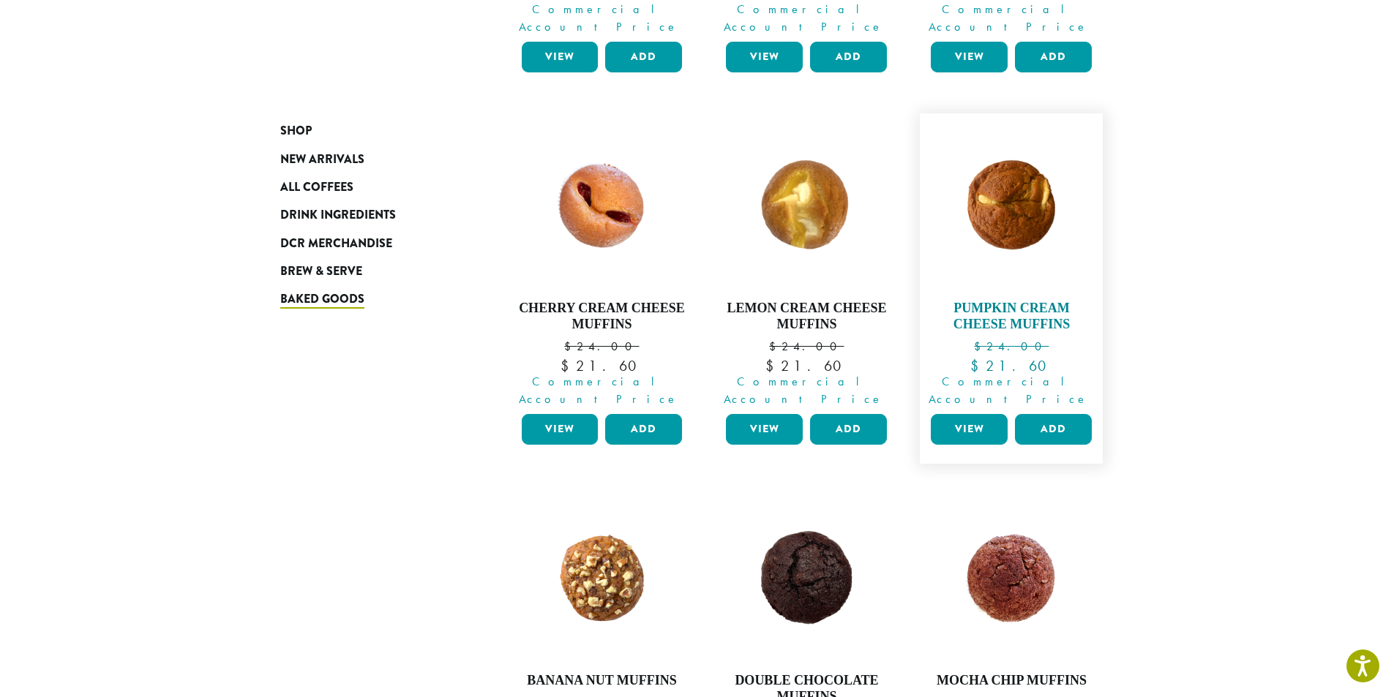
click at [1009, 189] on img at bounding box center [1011, 205] width 168 height 168
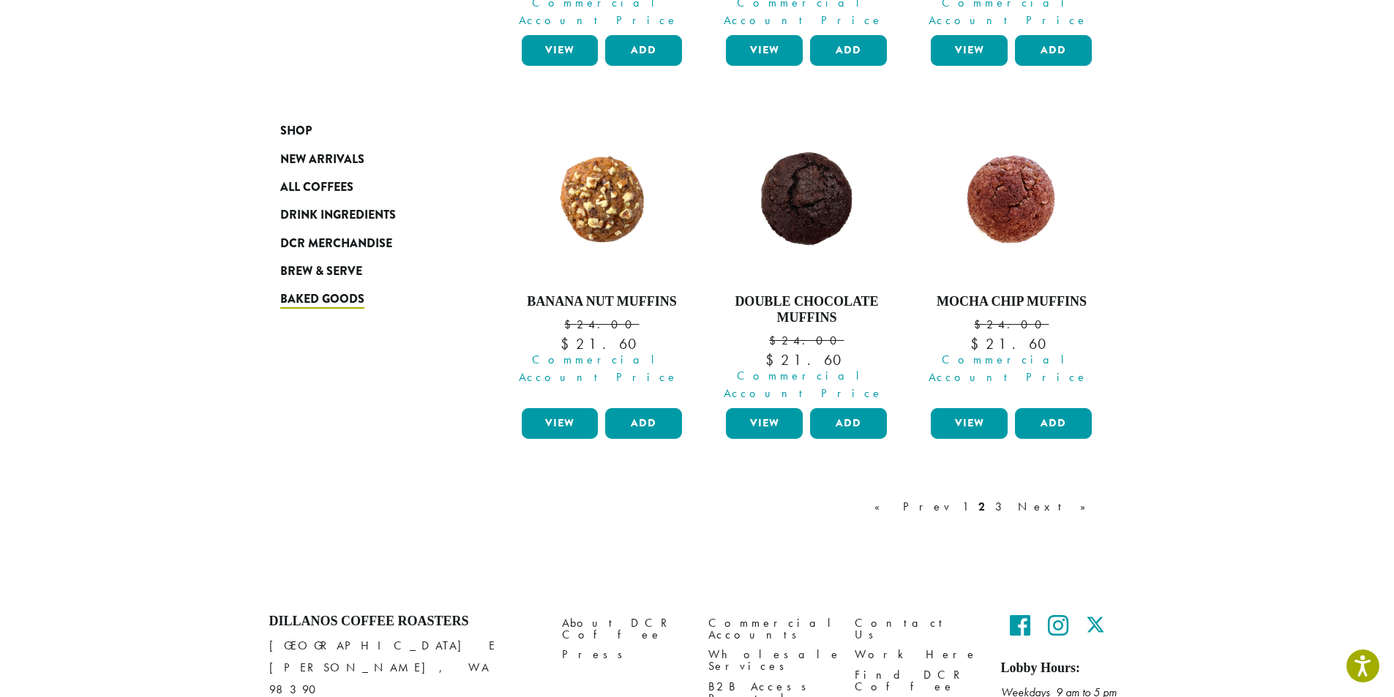
scroll to position [1285, 0]
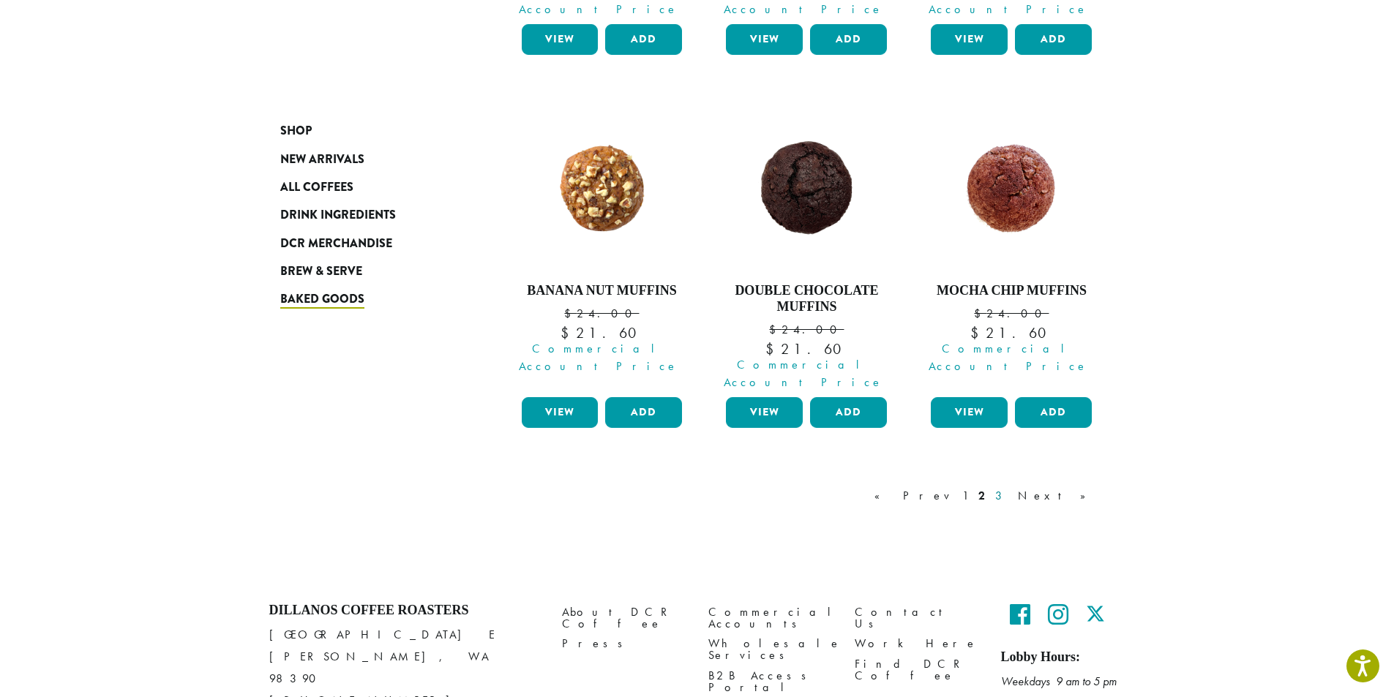
click at [1010, 487] on link "3" at bounding box center [1001, 496] width 18 height 18
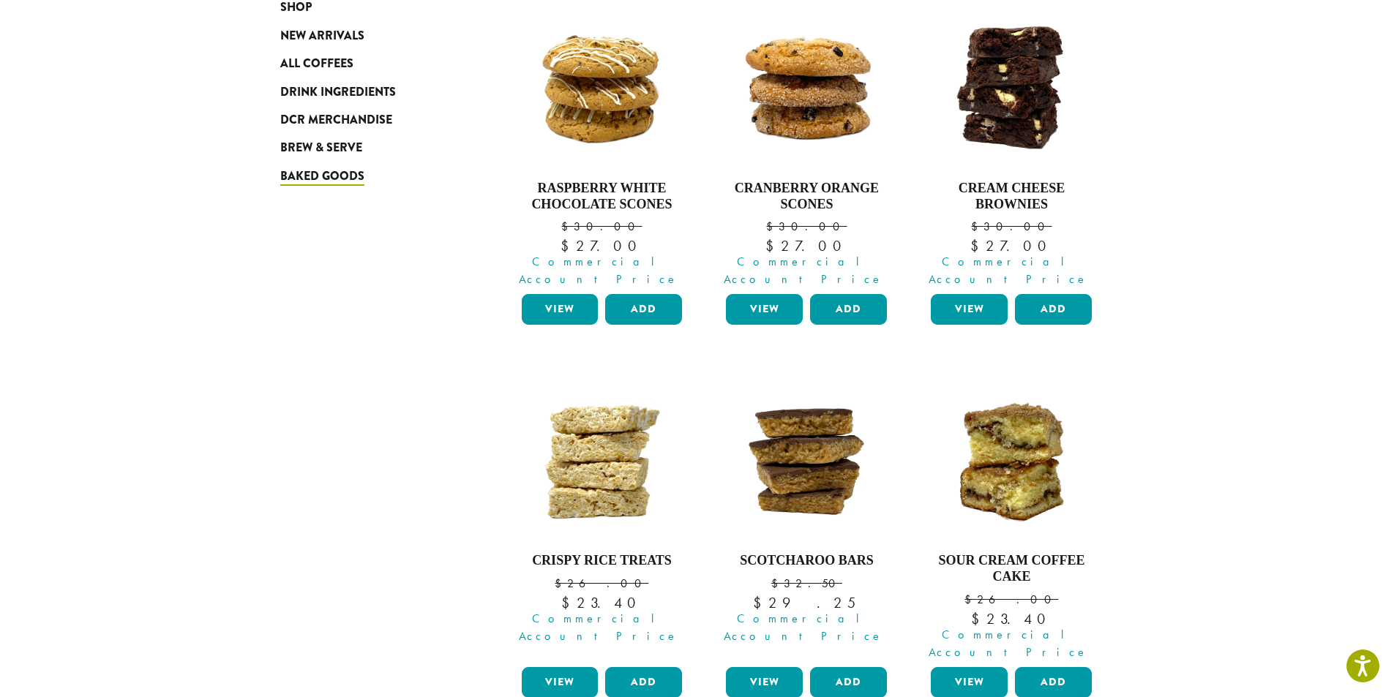
scroll to position [456, 0]
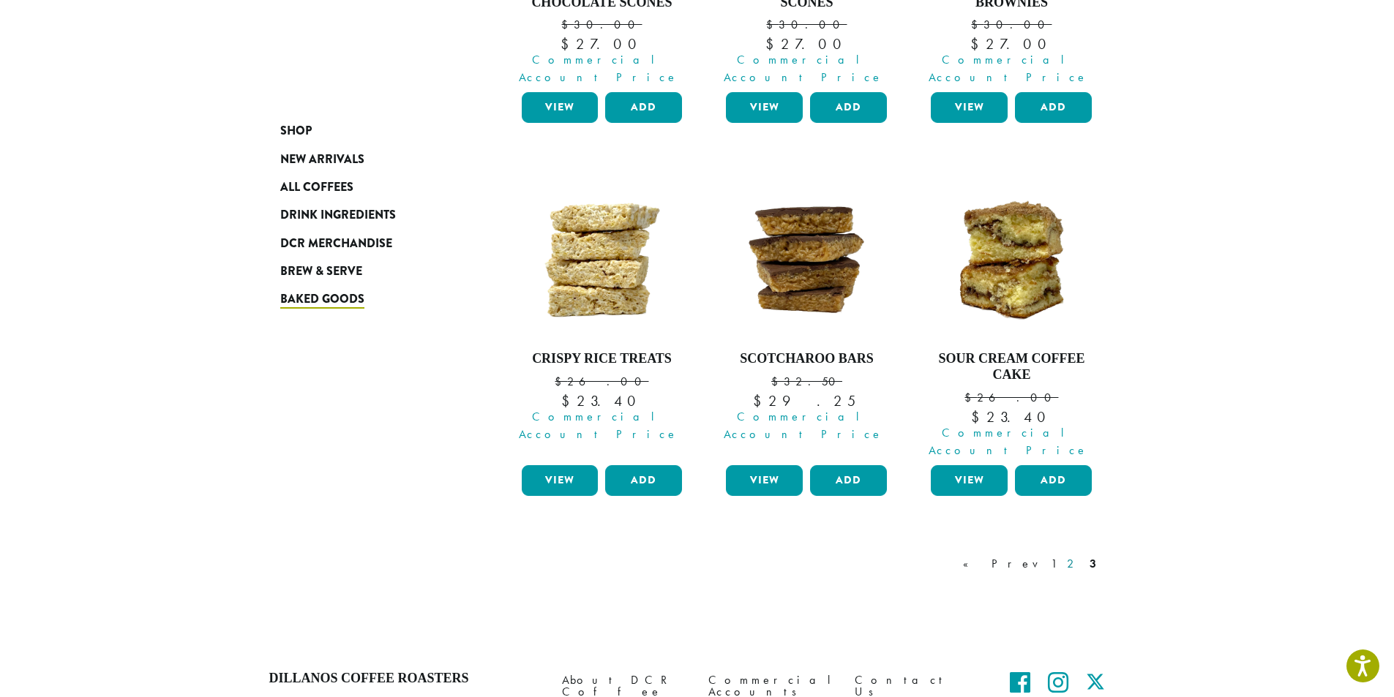
click at [1076, 555] on link "2" at bounding box center [1073, 564] width 18 height 18
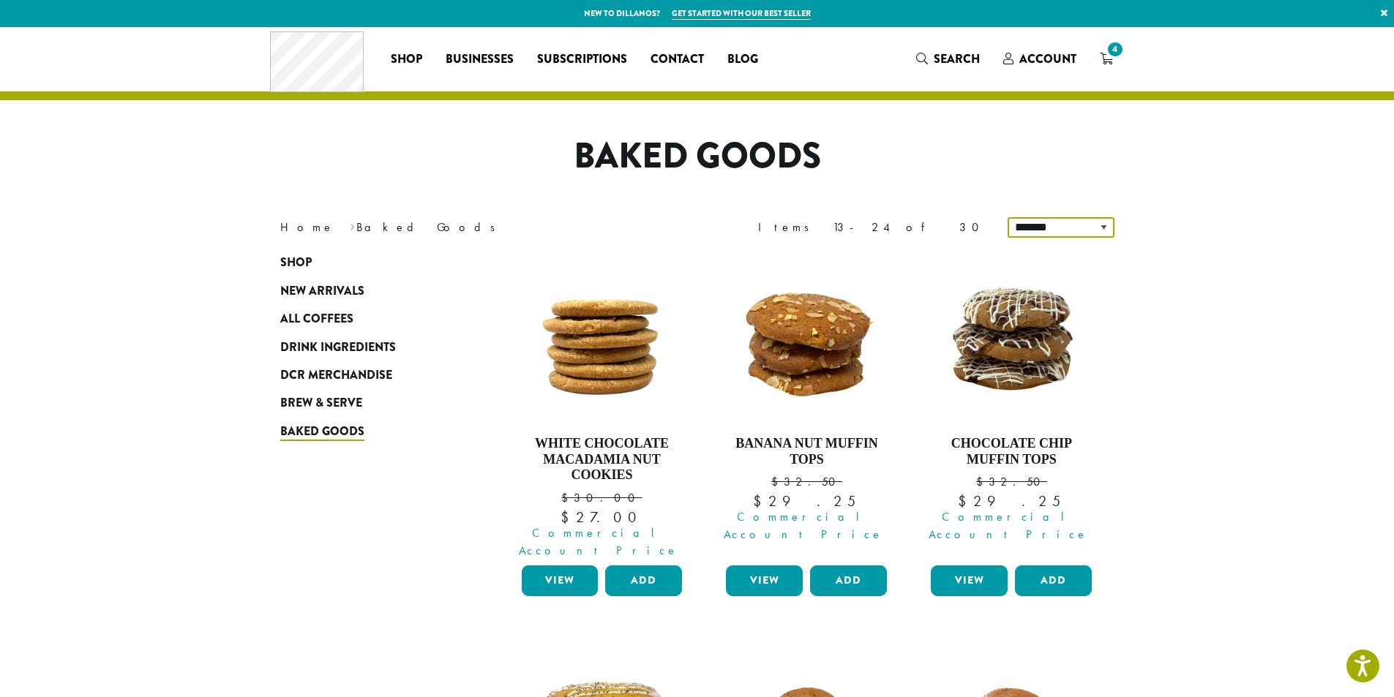
click at [1062, 222] on select "**********" at bounding box center [1060, 227] width 107 height 20
click at [1009, 217] on select "**********" at bounding box center [1060, 227] width 107 height 20
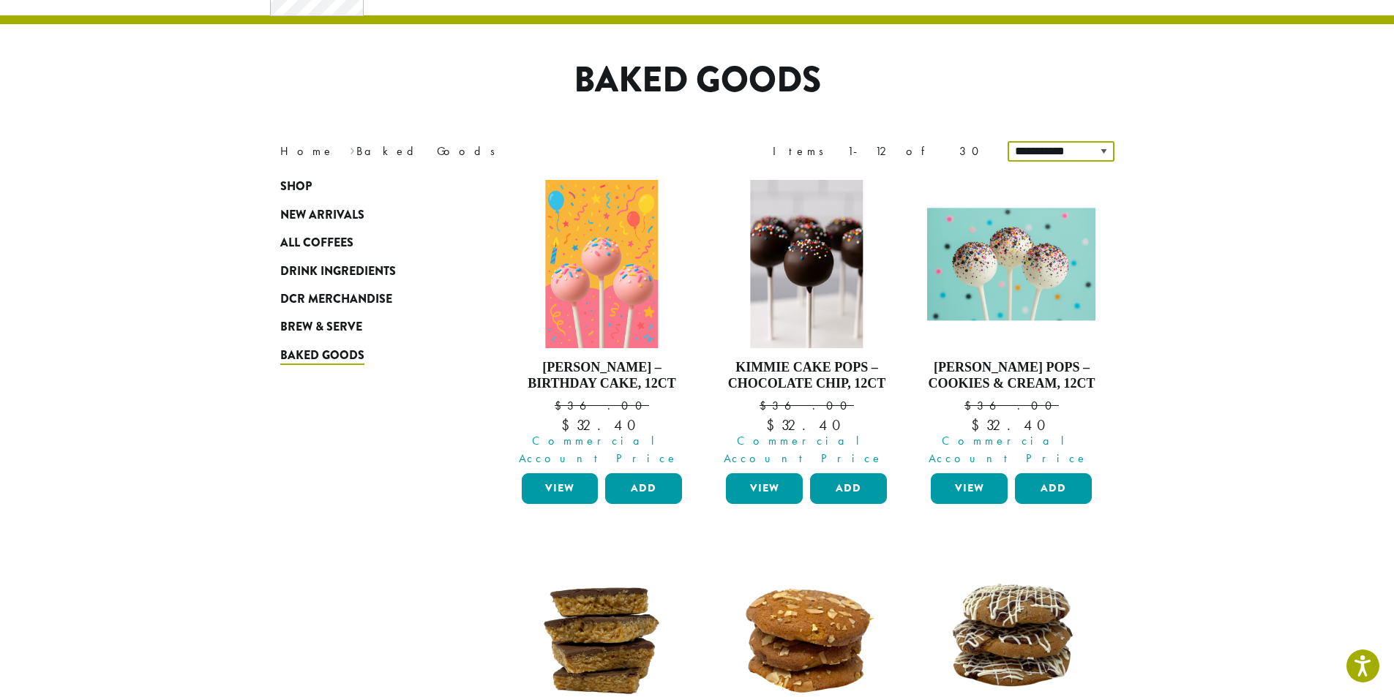
scroll to position [91, 0]
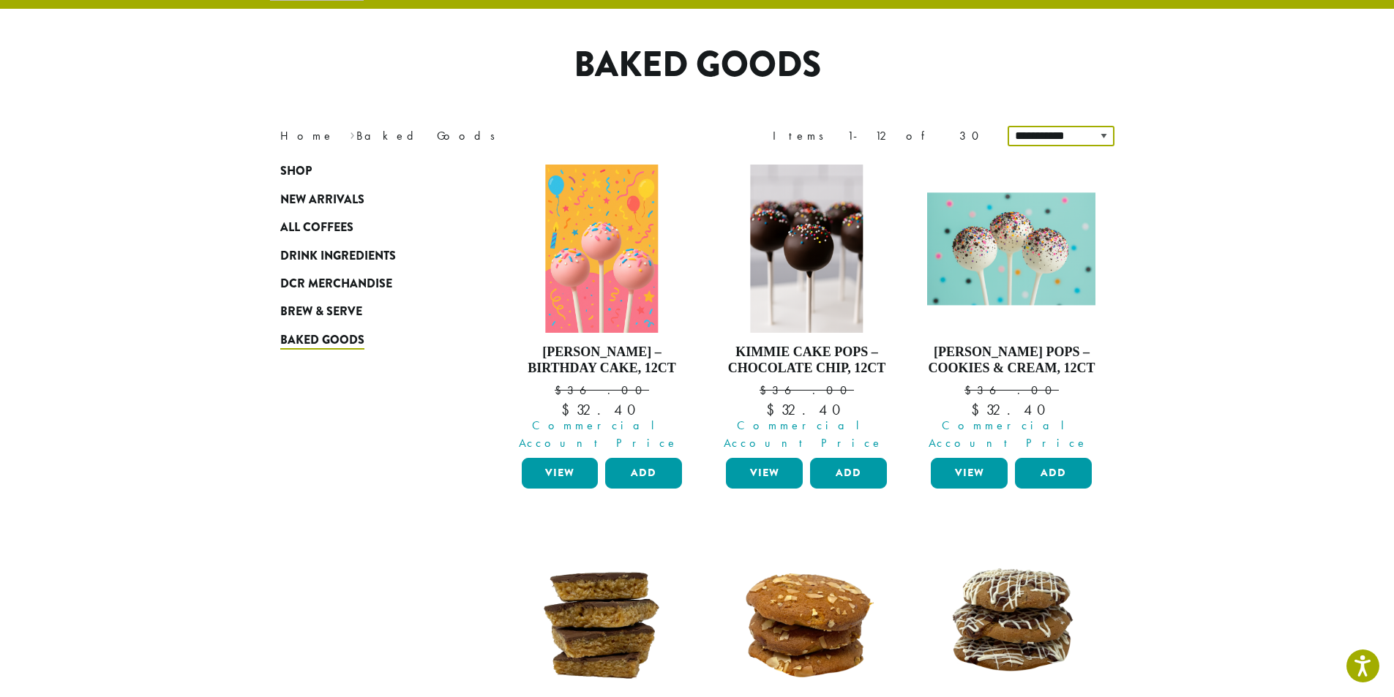
click at [1064, 137] on select "**********" at bounding box center [1060, 136] width 107 height 20
select select "*****"
click at [1009, 126] on select "**********" at bounding box center [1060, 136] width 107 height 20
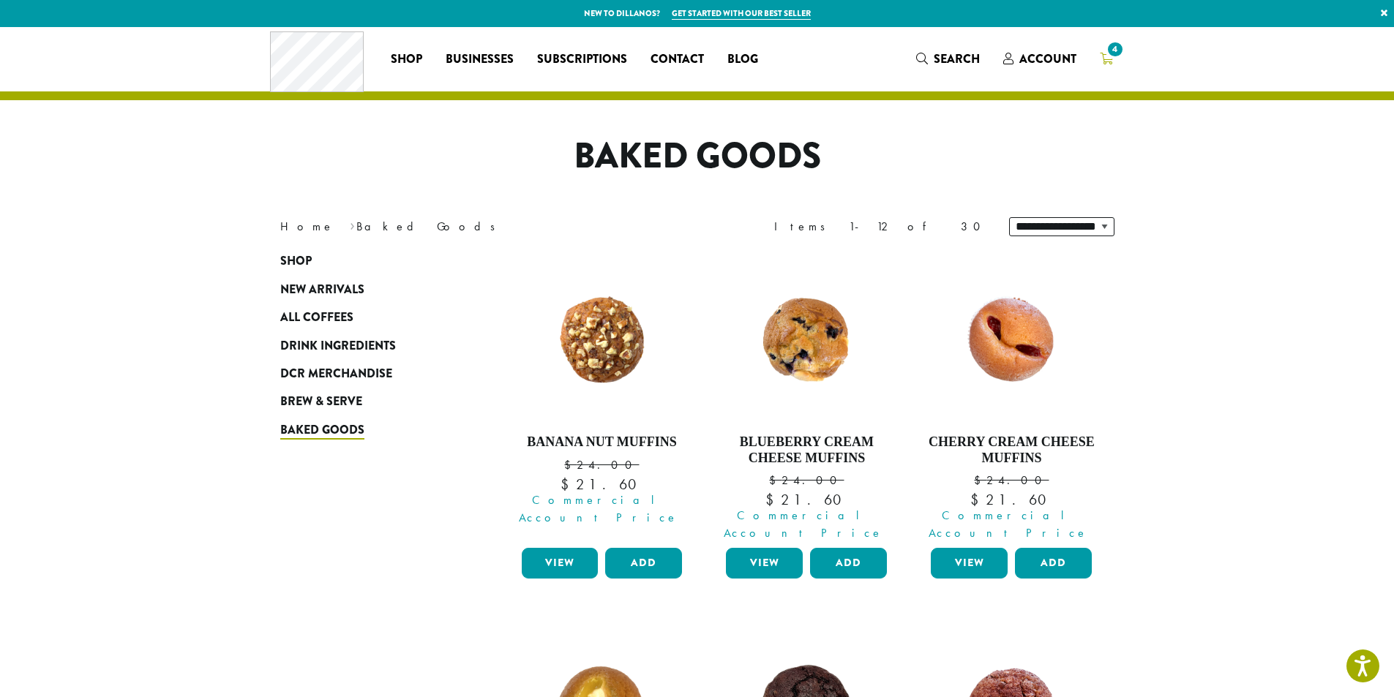
click at [1113, 57] on span "4" at bounding box center [1115, 50] width 20 height 20
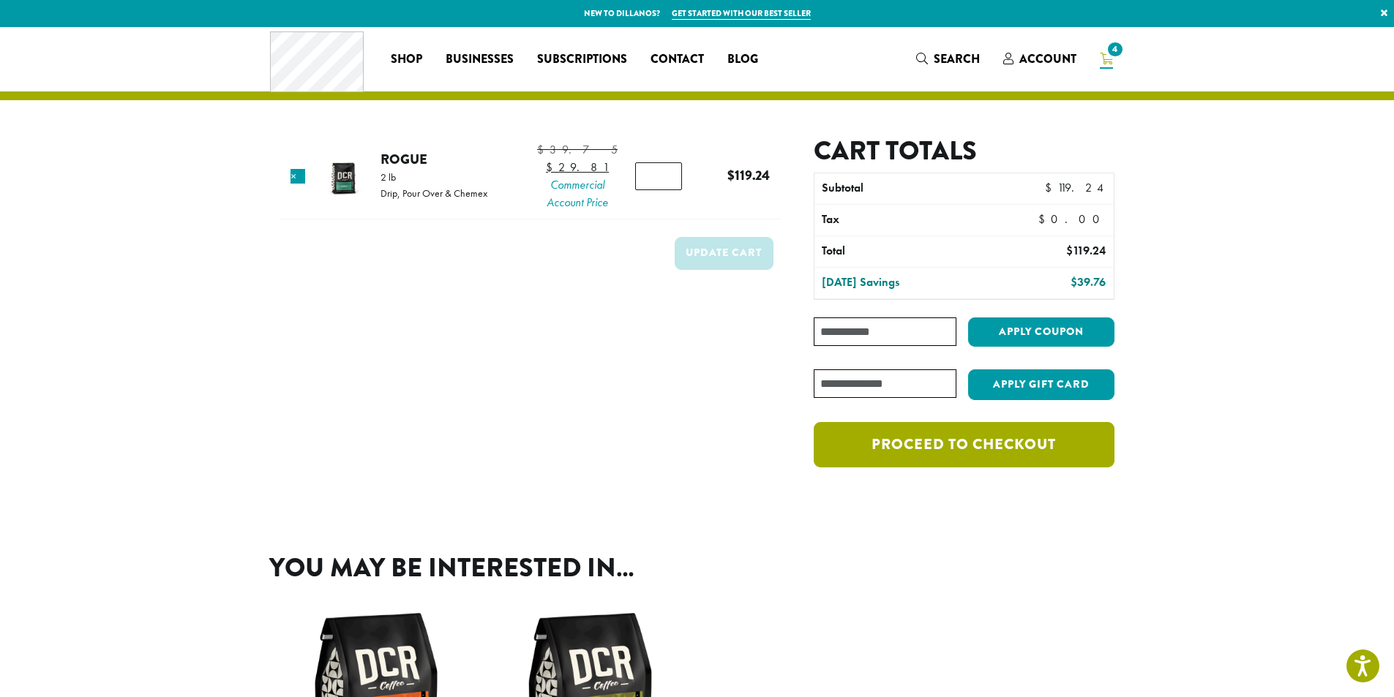
click at [985, 452] on link "Proceed to checkout" at bounding box center [964, 444] width 300 height 45
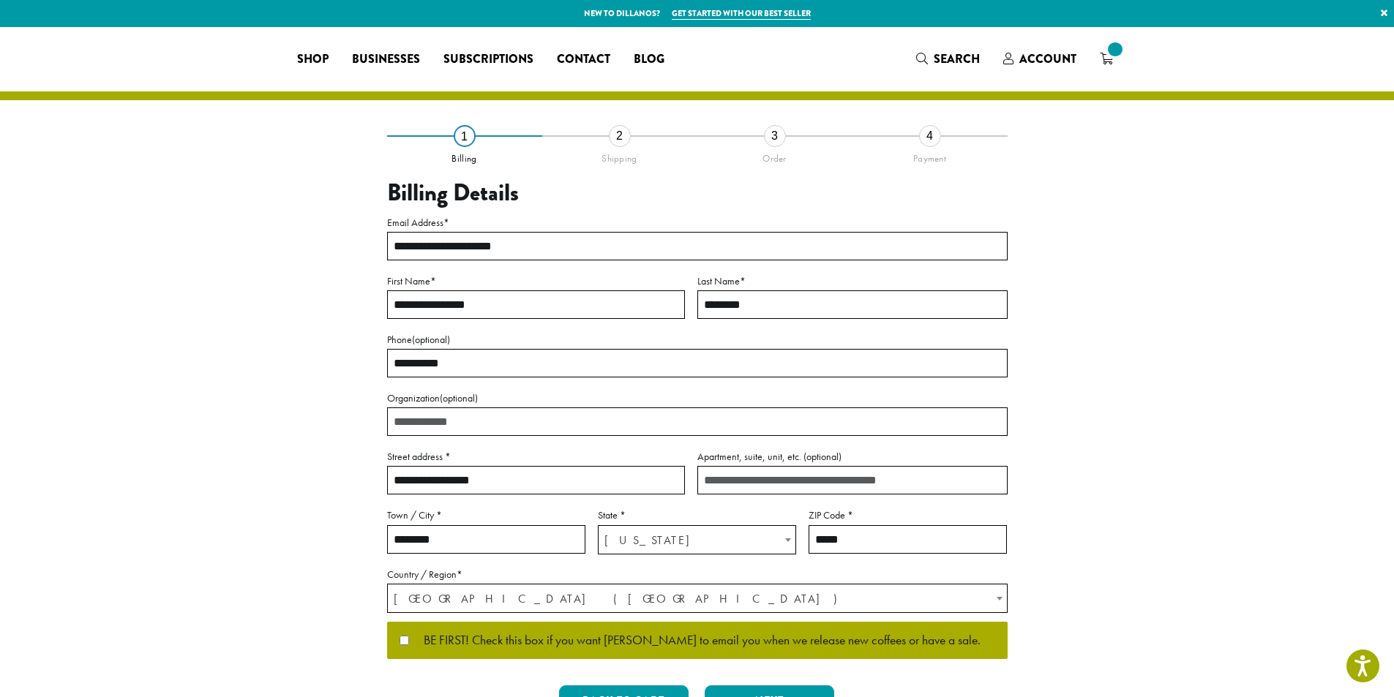
select select "**"
click at [487, 425] on input "Organization (optional)" at bounding box center [697, 422] width 620 height 29
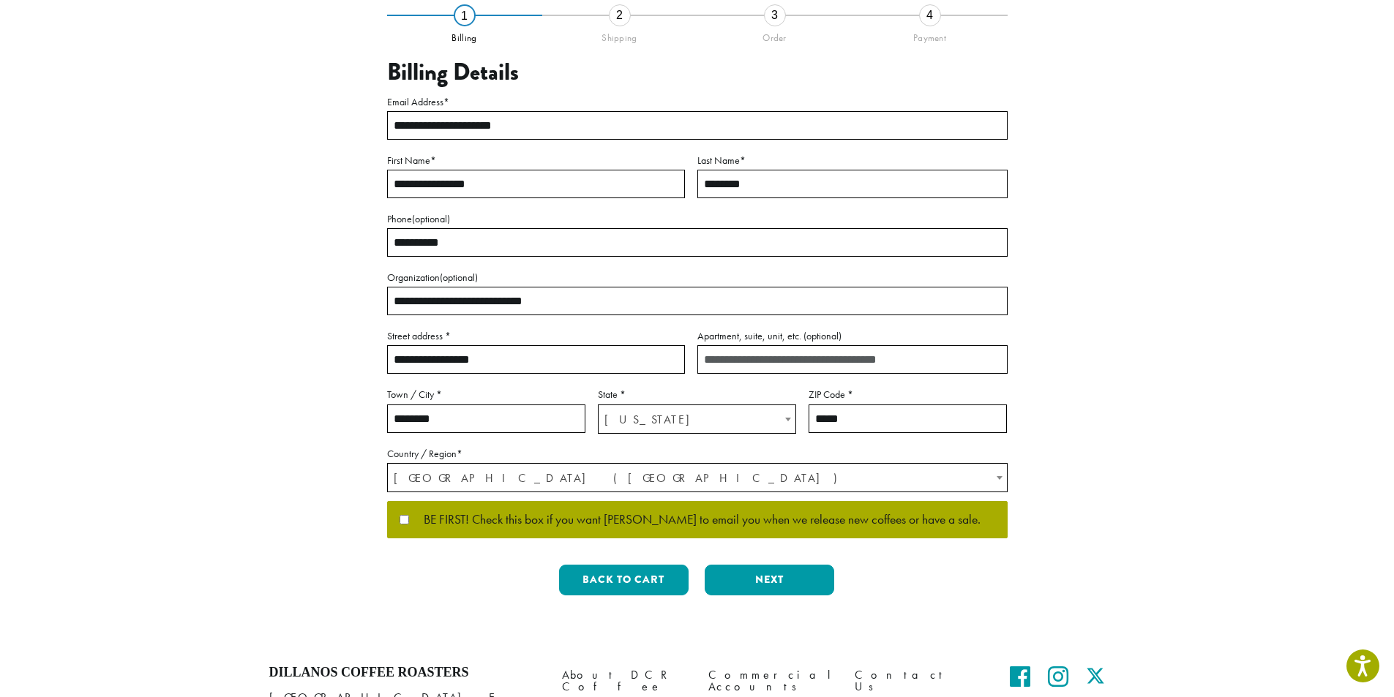
scroll to position [146, 0]
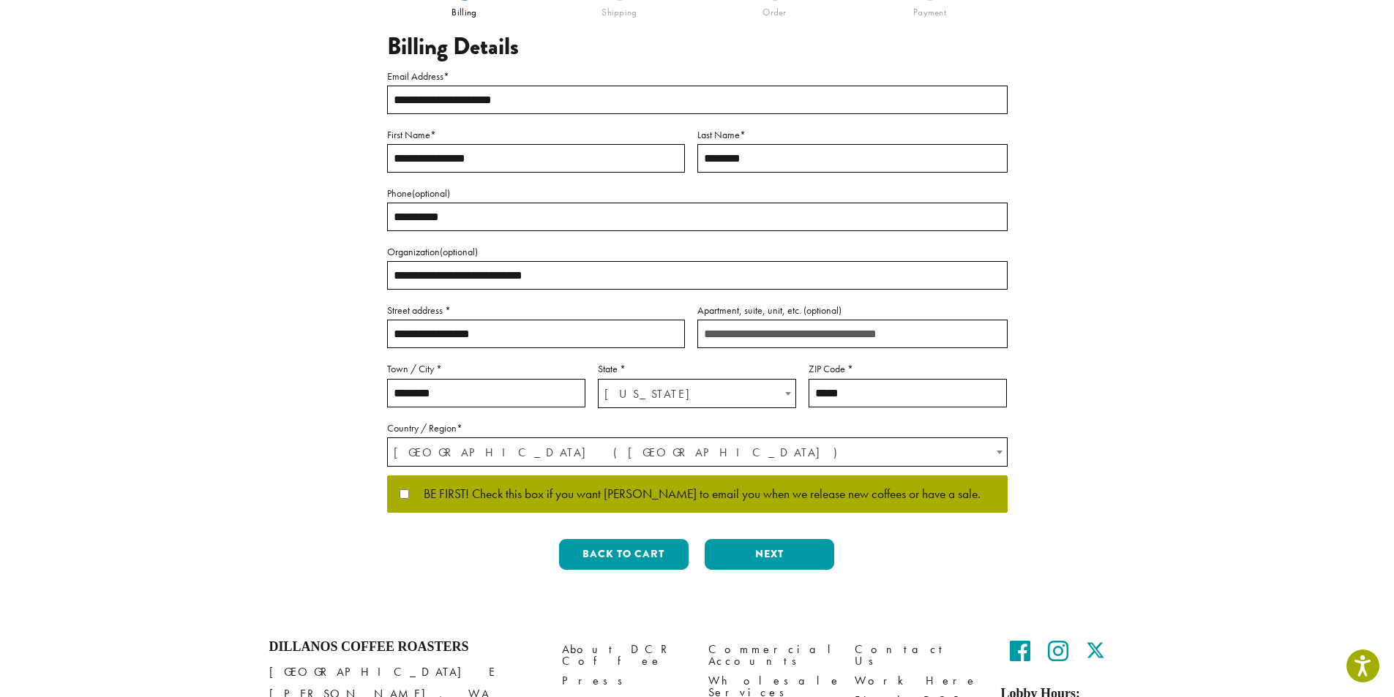
type input "**********"
click at [776, 555] on button "Next" at bounding box center [769, 554] width 129 height 31
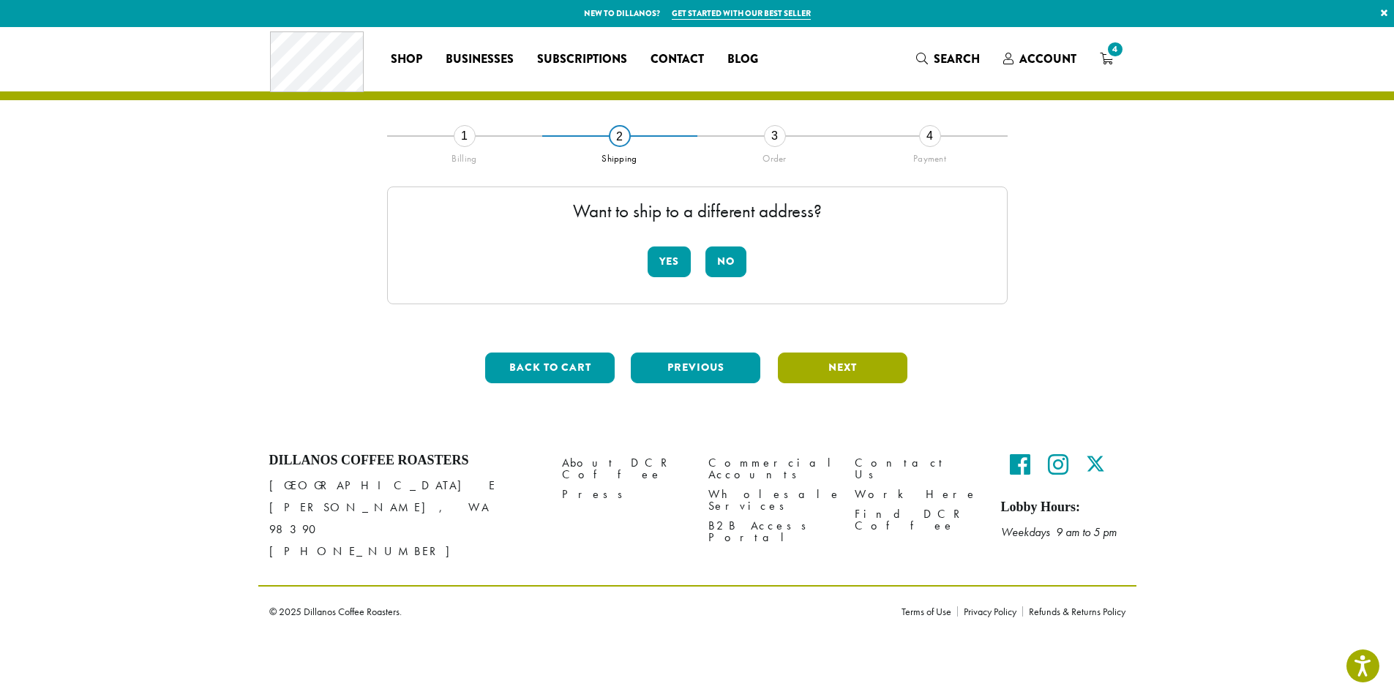
scroll to position [0, 0]
click at [855, 364] on button "Next" at bounding box center [848, 368] width 129 height 31
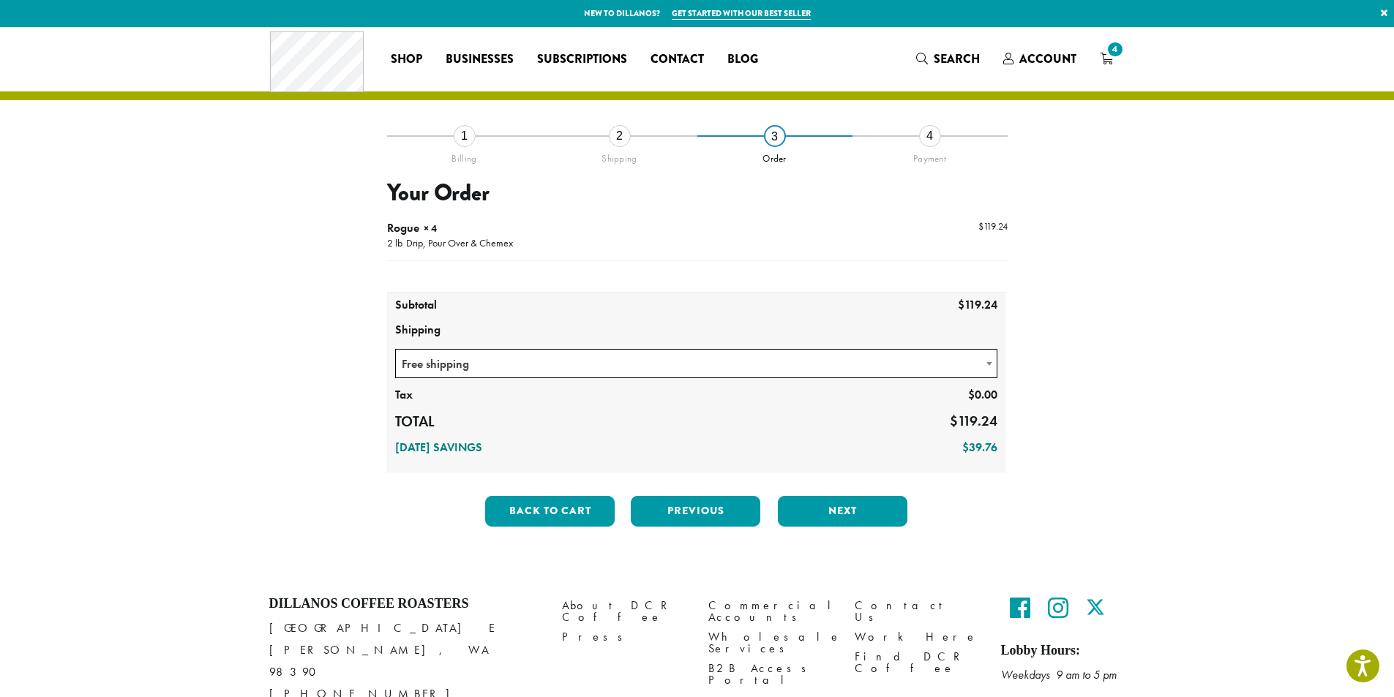
click at [869, 363] on span "Free shipping" at bounding box center [696, 364] width 601 height 29
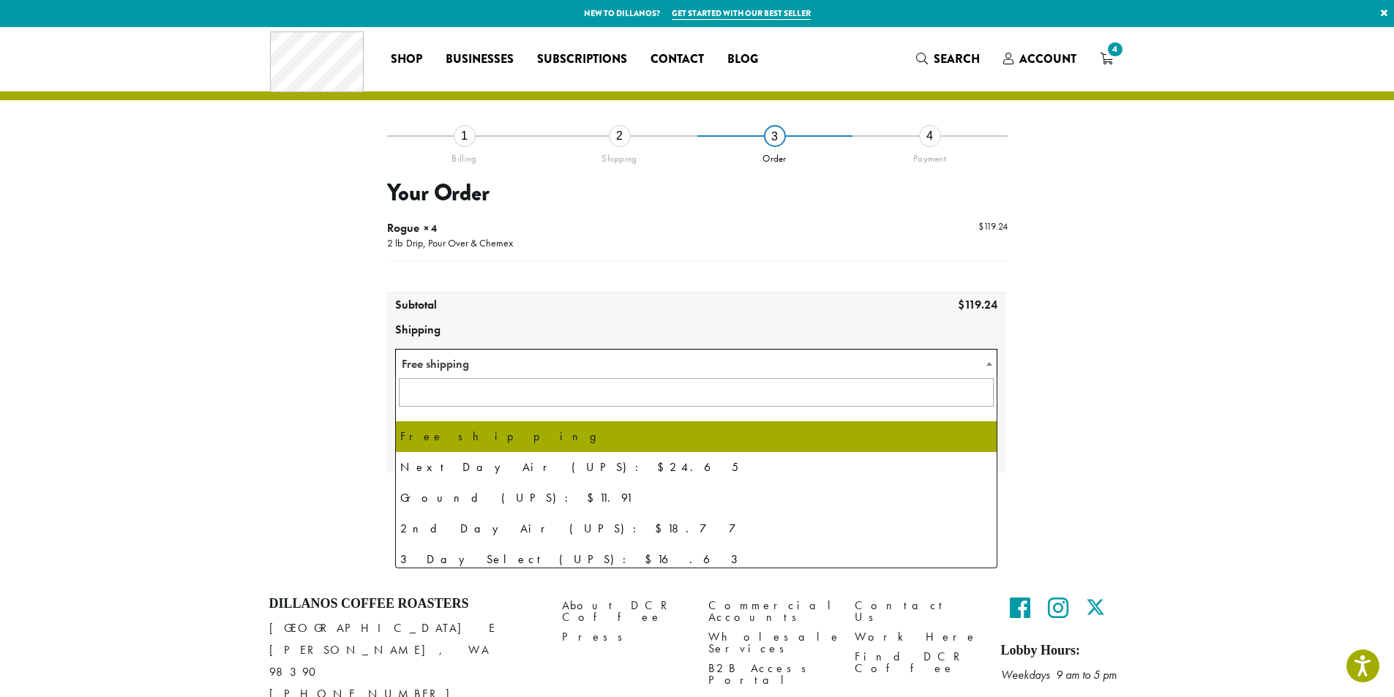
click at [284, 444] on div "**********" at bounding box center [697, 336] width 834 height 403
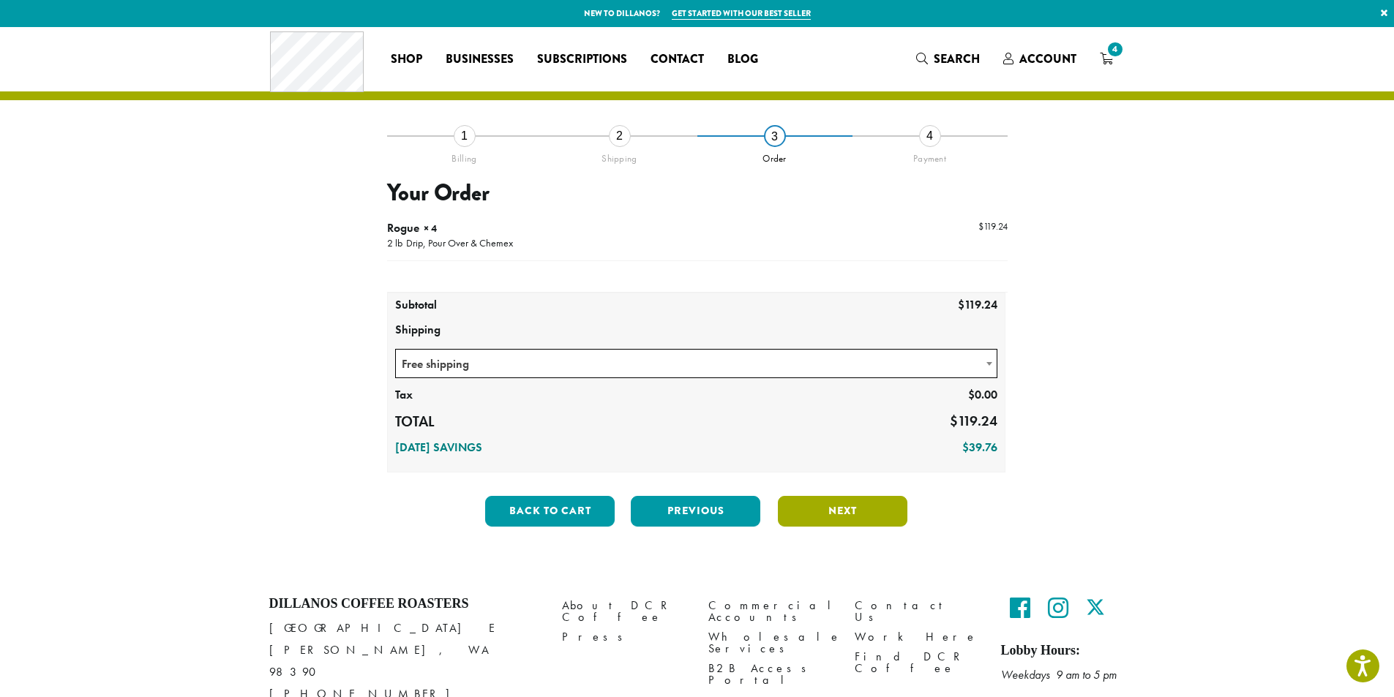
click at [849, 511] on button "Next" at bounding box center [842, 511] width 129 height 31
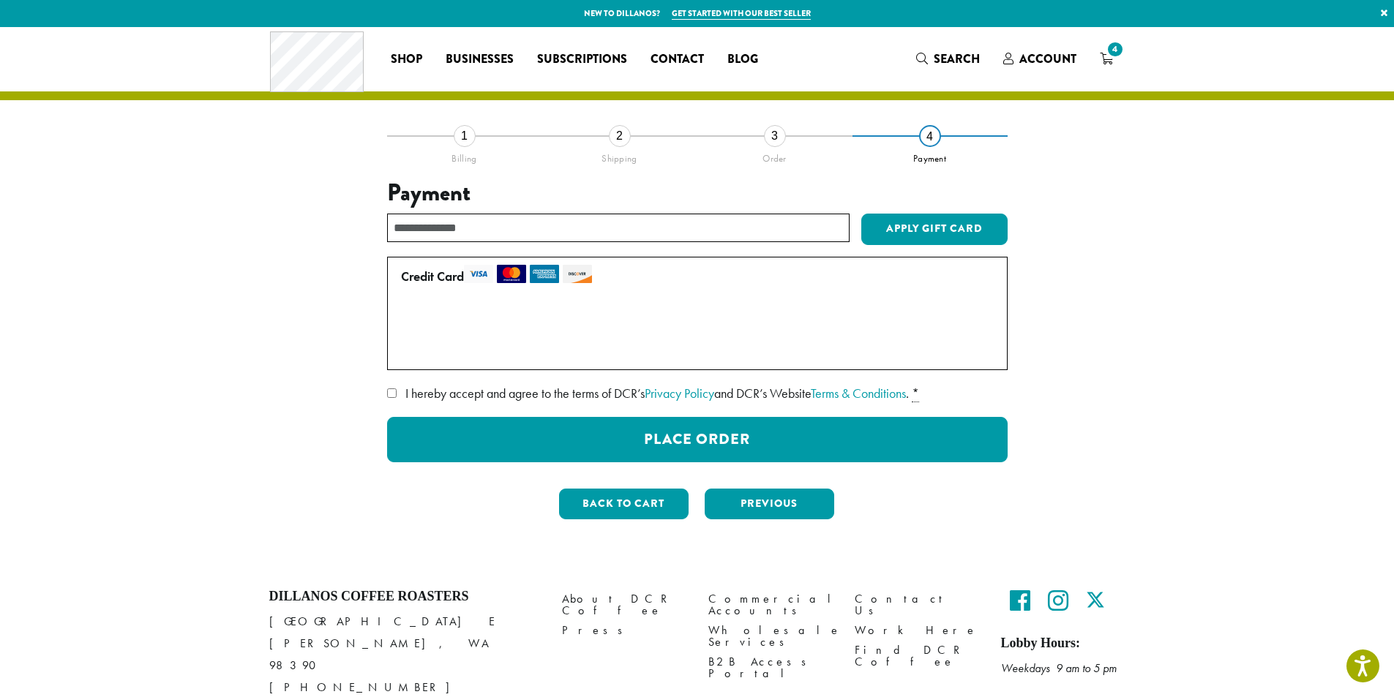
drag, startPoint x: 406, startPoint y: 350, endPoint x: 380, endPoint y: 366, distance: 29.9
click at [407, 351] on label "Use a new card" at bounding box center [694, 349] width 587 height 23
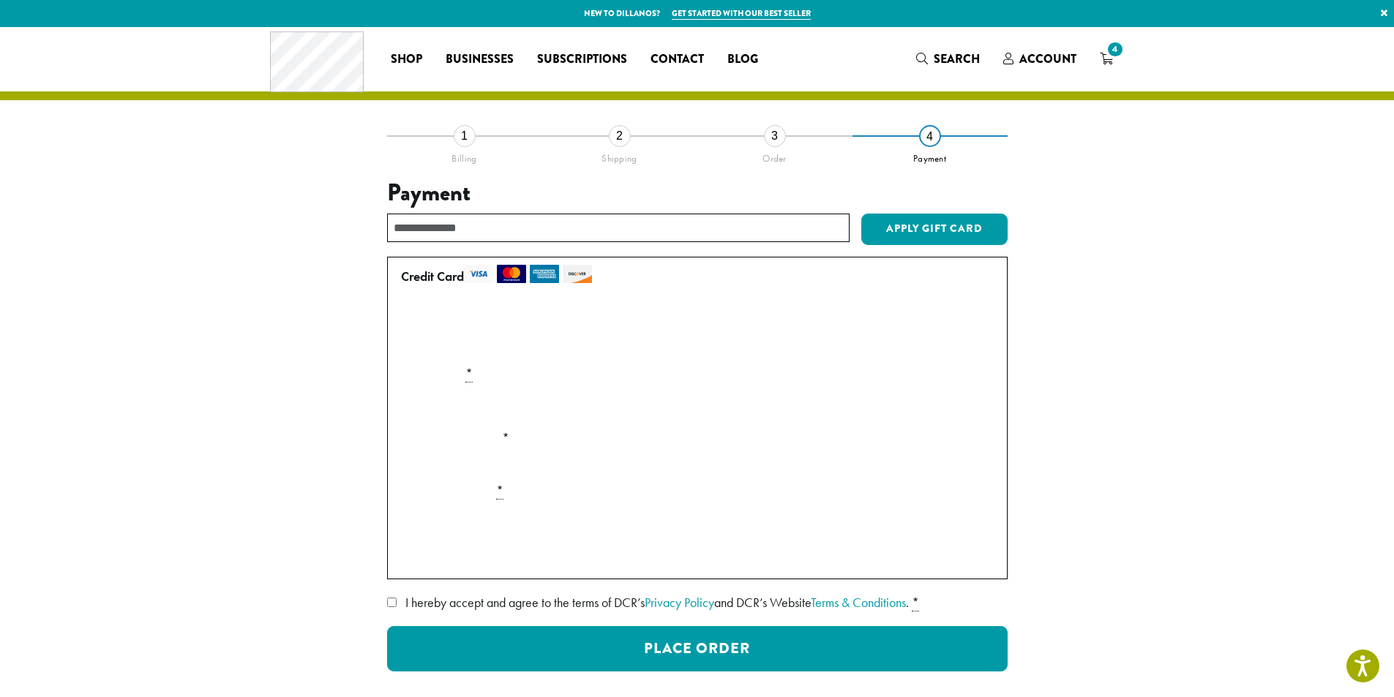
click at [226, 587] on section "**********" at bounding box center [697, 401] width 1394 height 749
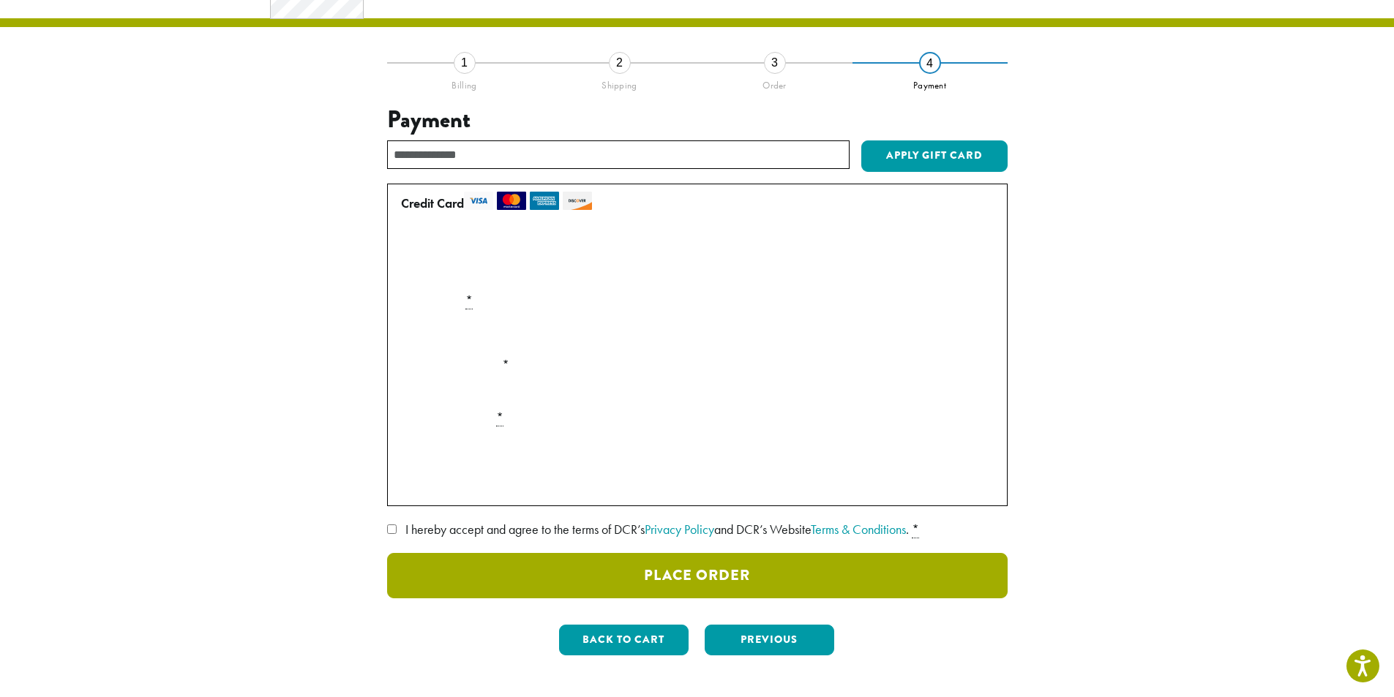
click at [717, 566] on button "Place Order" at bounding box center [697, 575] width 620 height 45
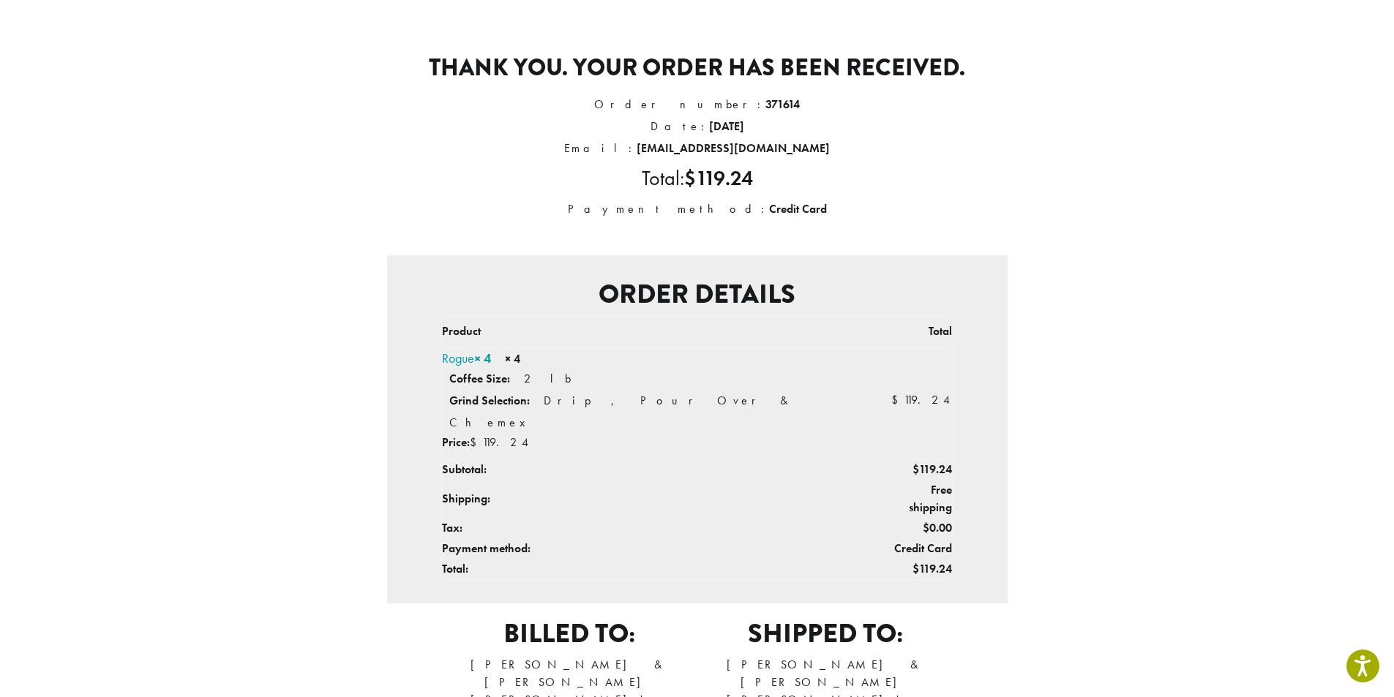
scroll to position [91, 0]
